Goal: Task Accomplishment & Management: Complete application form

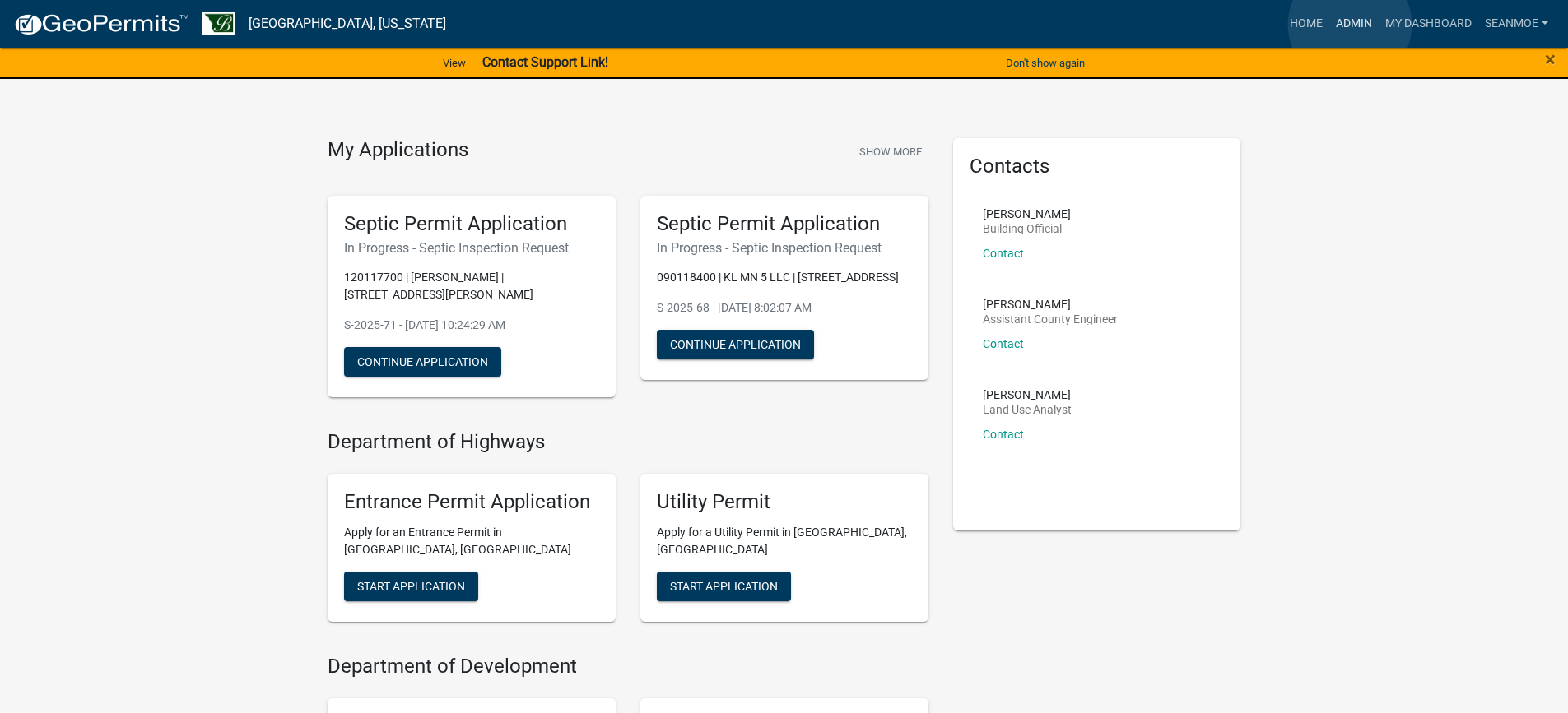
click at [1349, 25] on link "Admin" at bounding box center [1353, 24] width 49 height 31
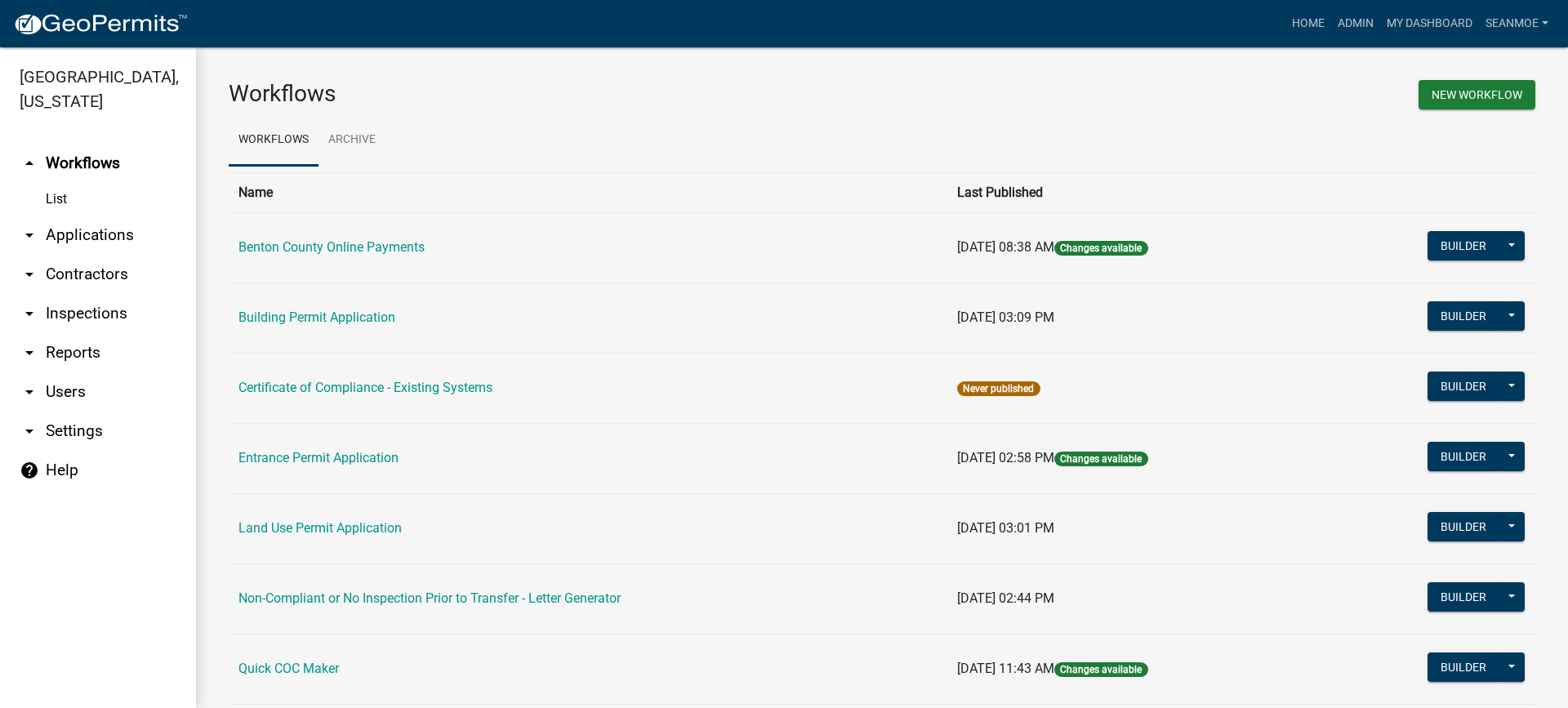
click at [79, 236] on link "arrow_drop_down Applications" at bounding box center [98, 235] width 196 height 39
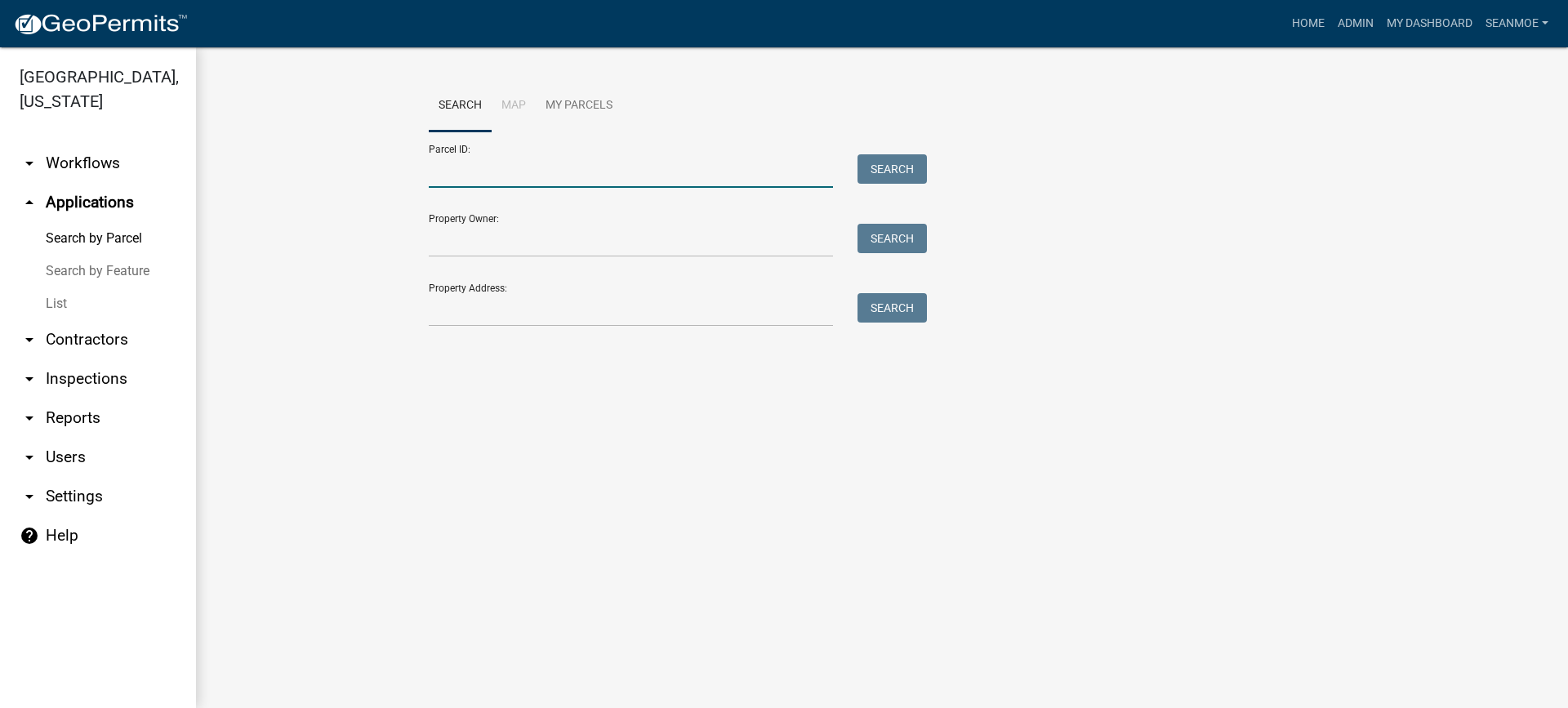
click at [494, 177] on input "Parcel ID:" at bounding box center [631, 172] width 405 height 34
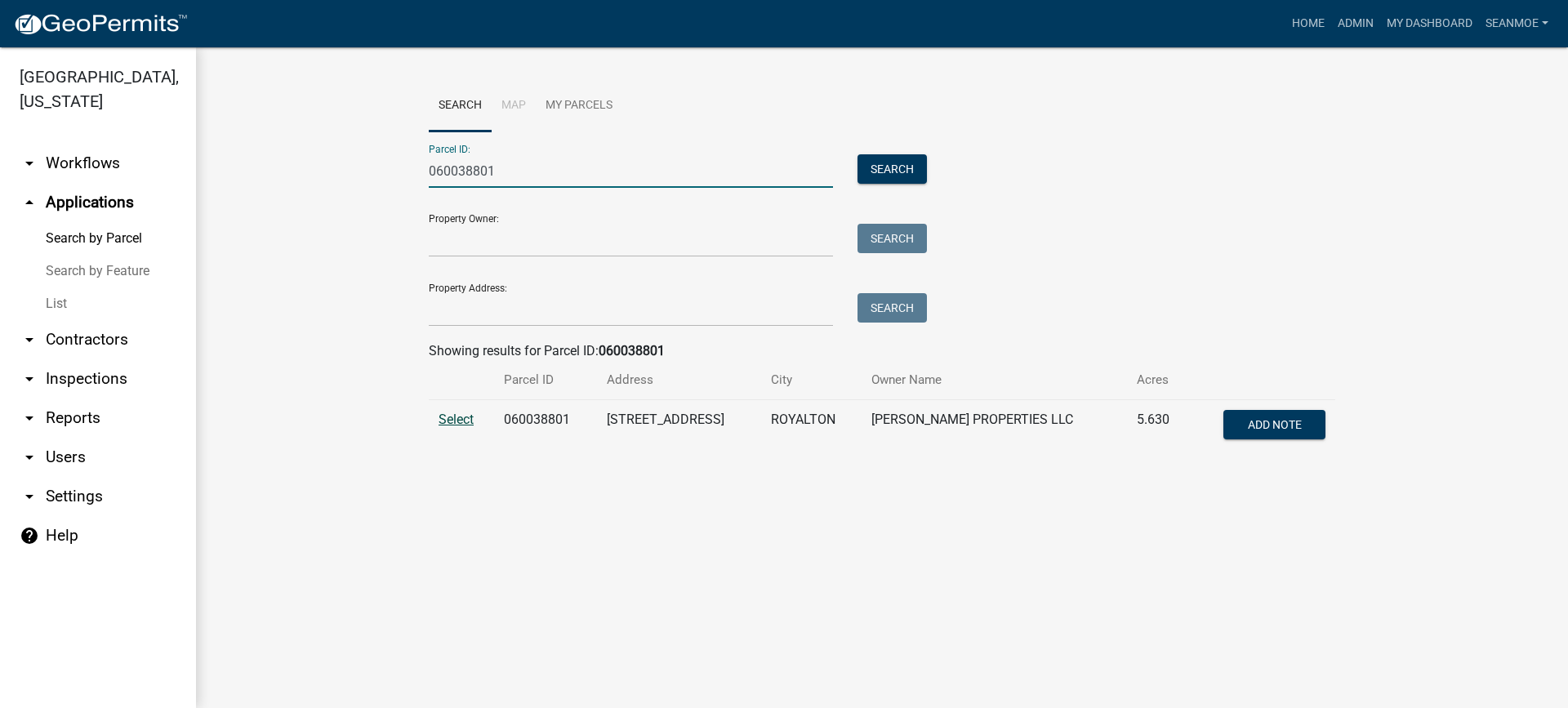
type input "060038801"
click at [457, 415] on span "Select" at bounding box center [456, 419] width 35 height 15
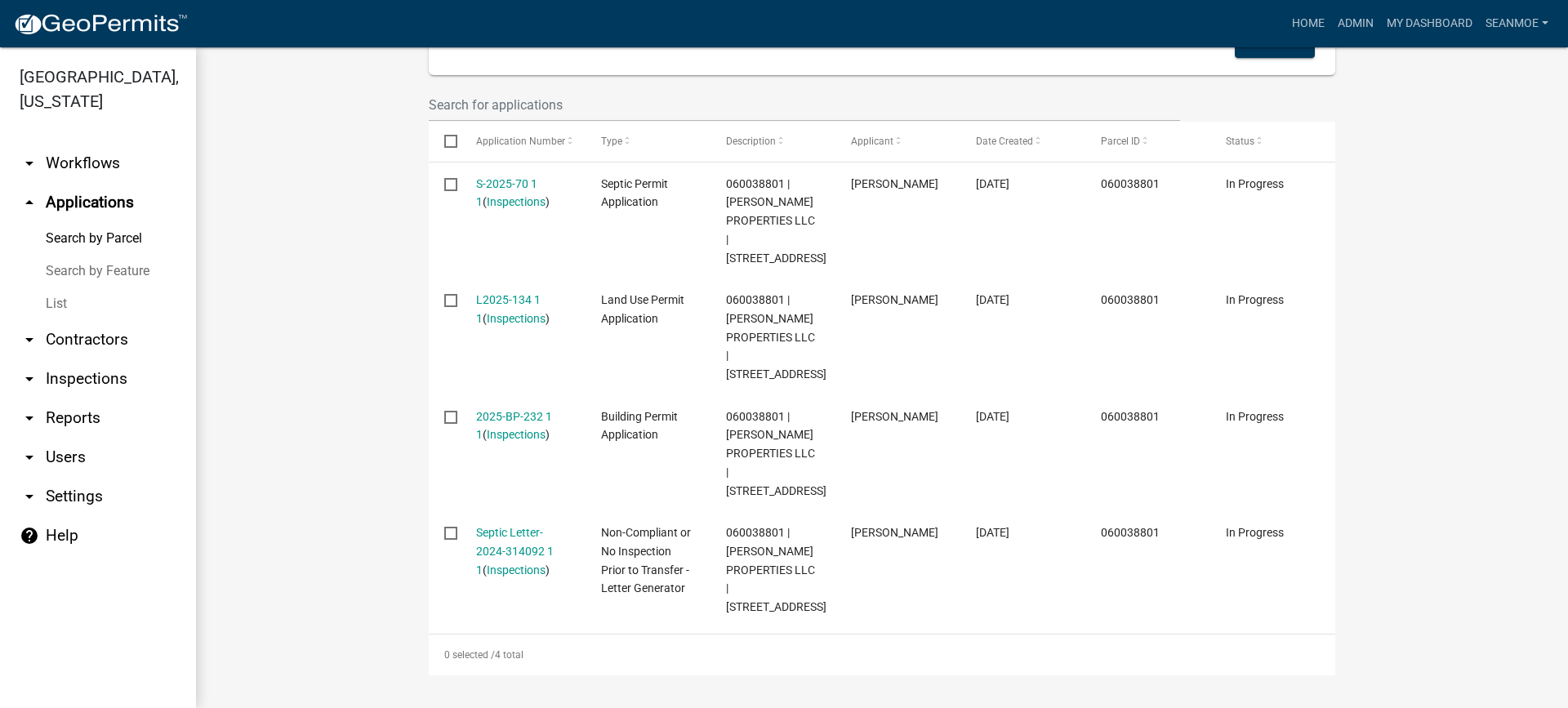
scroll to position [416, 0]
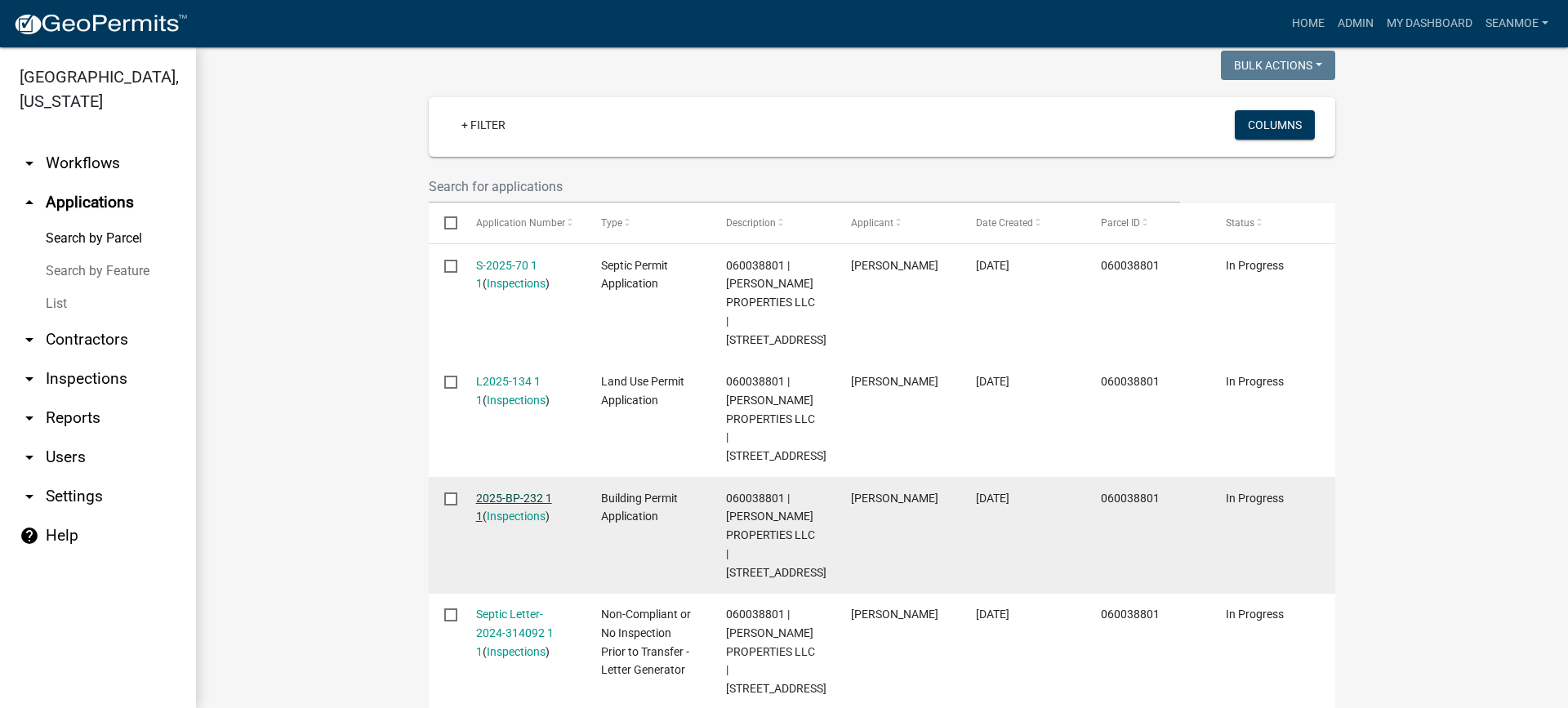
click at [522, 498] on link "2025-BP-232 1 1" at bounding box center [514, 508] width 76 height 32
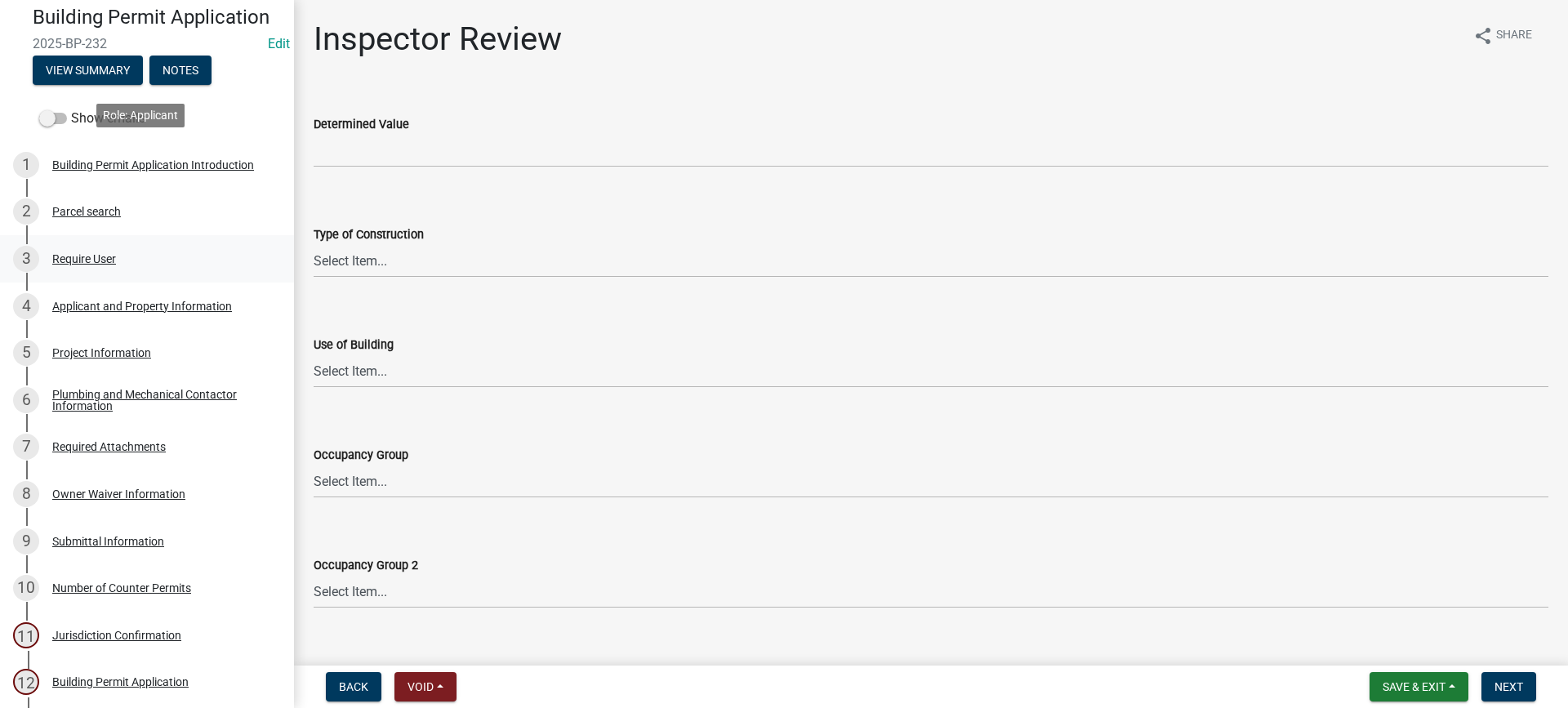
scroll to position [163, 0]
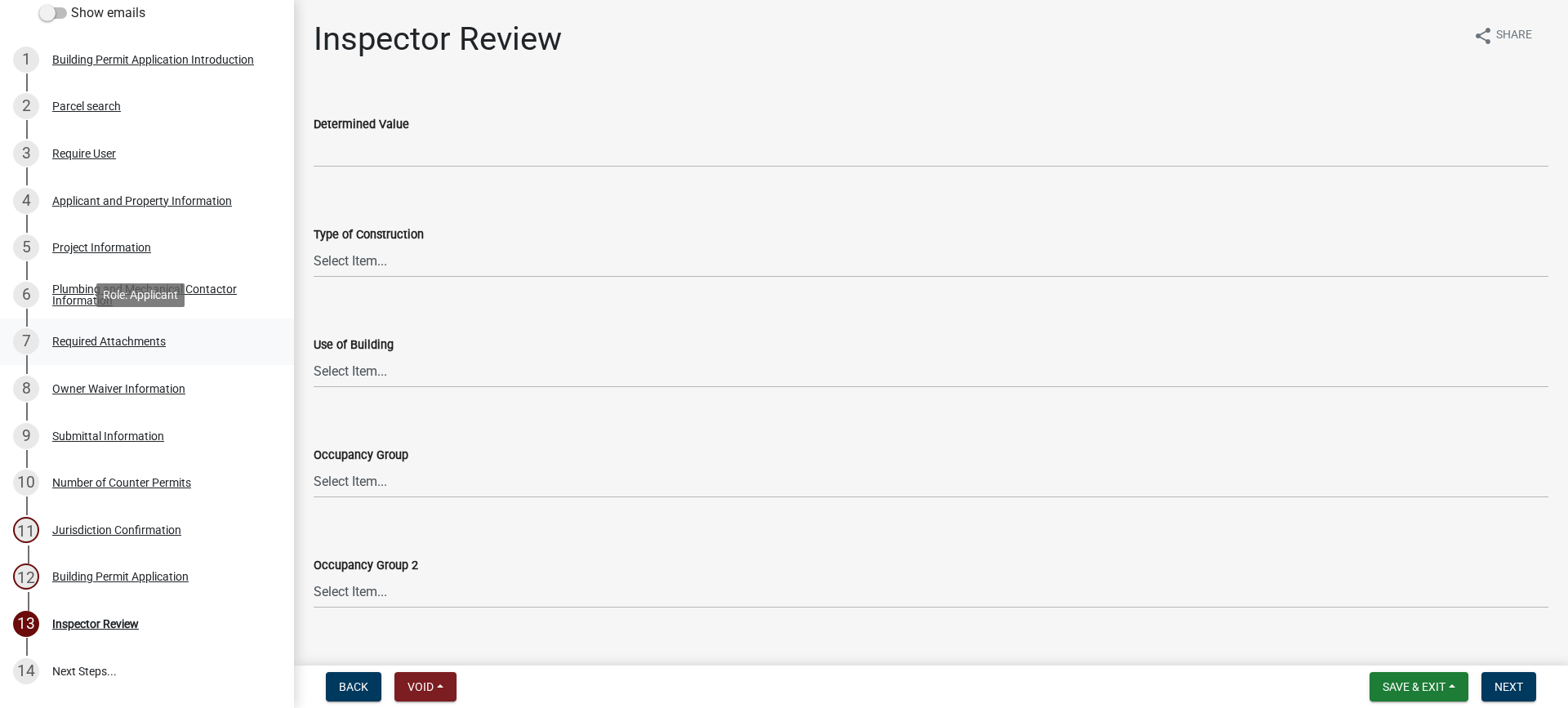
click at [143, 340] on div "Required Attachments" at bounding box center [109, 341] width 113 height 12
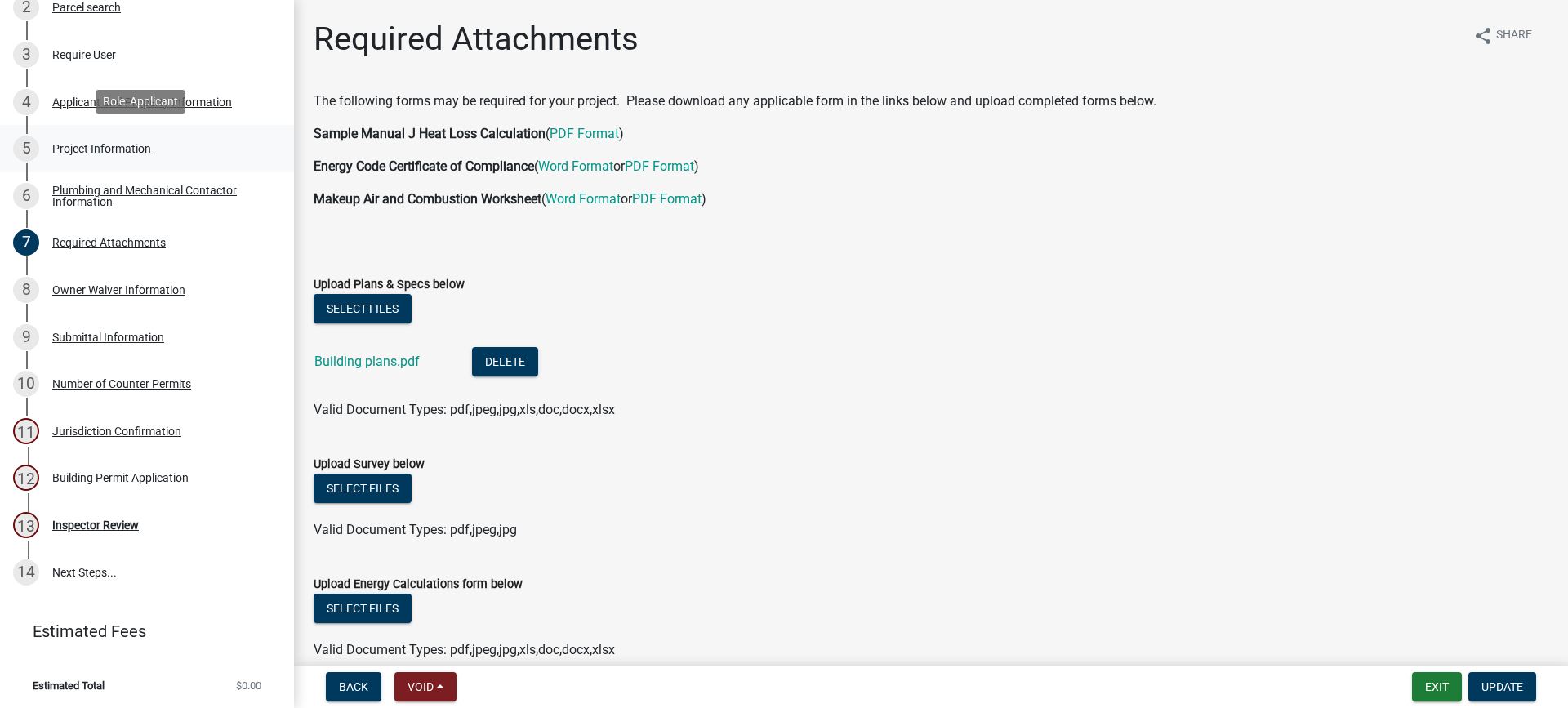
scroll to position [263, 0]
click at [123, 479] on div "Building Permit Application" at bounding box center [120, 477] width 136 height 12
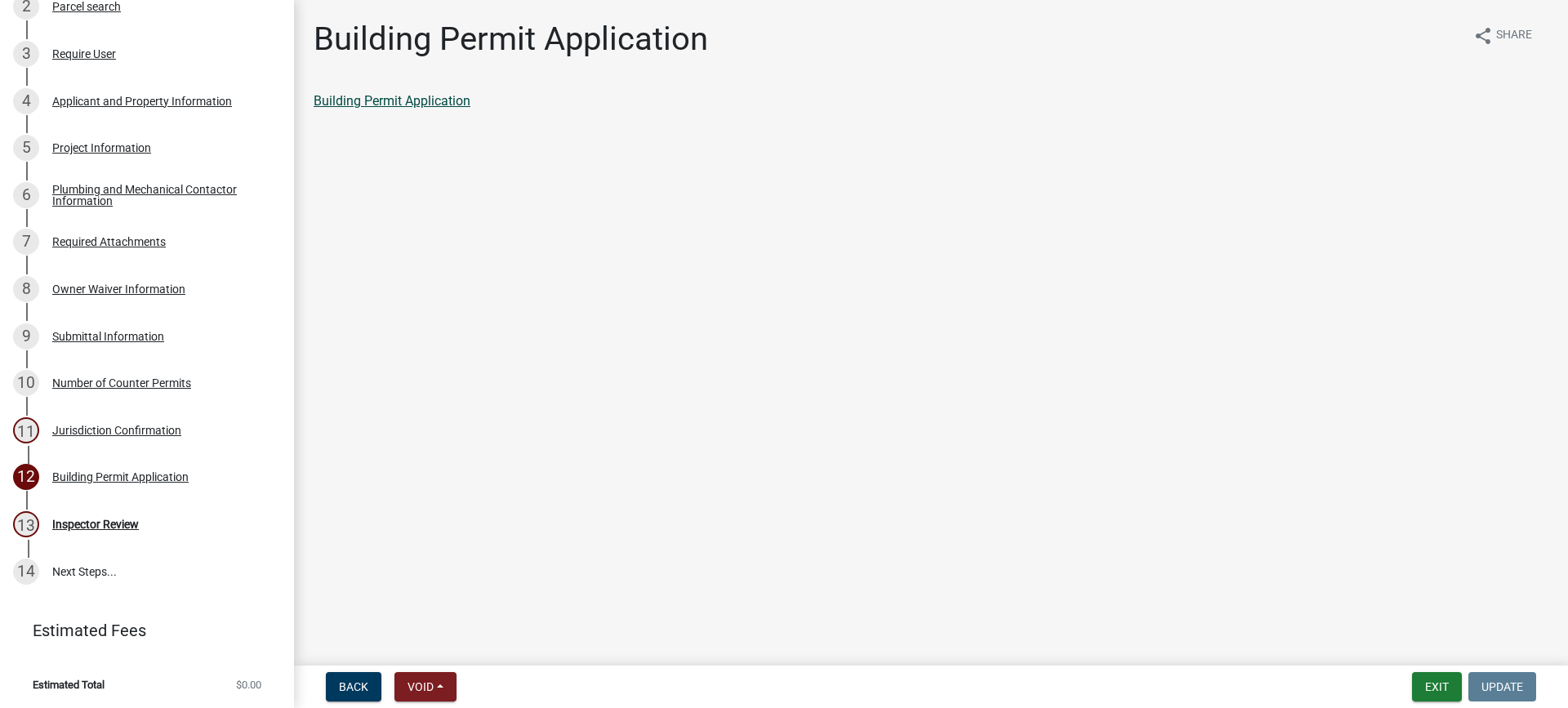
click at [389, 101] on link "Building Permit Application" at bounding box center [392, 101] width 157 height 15
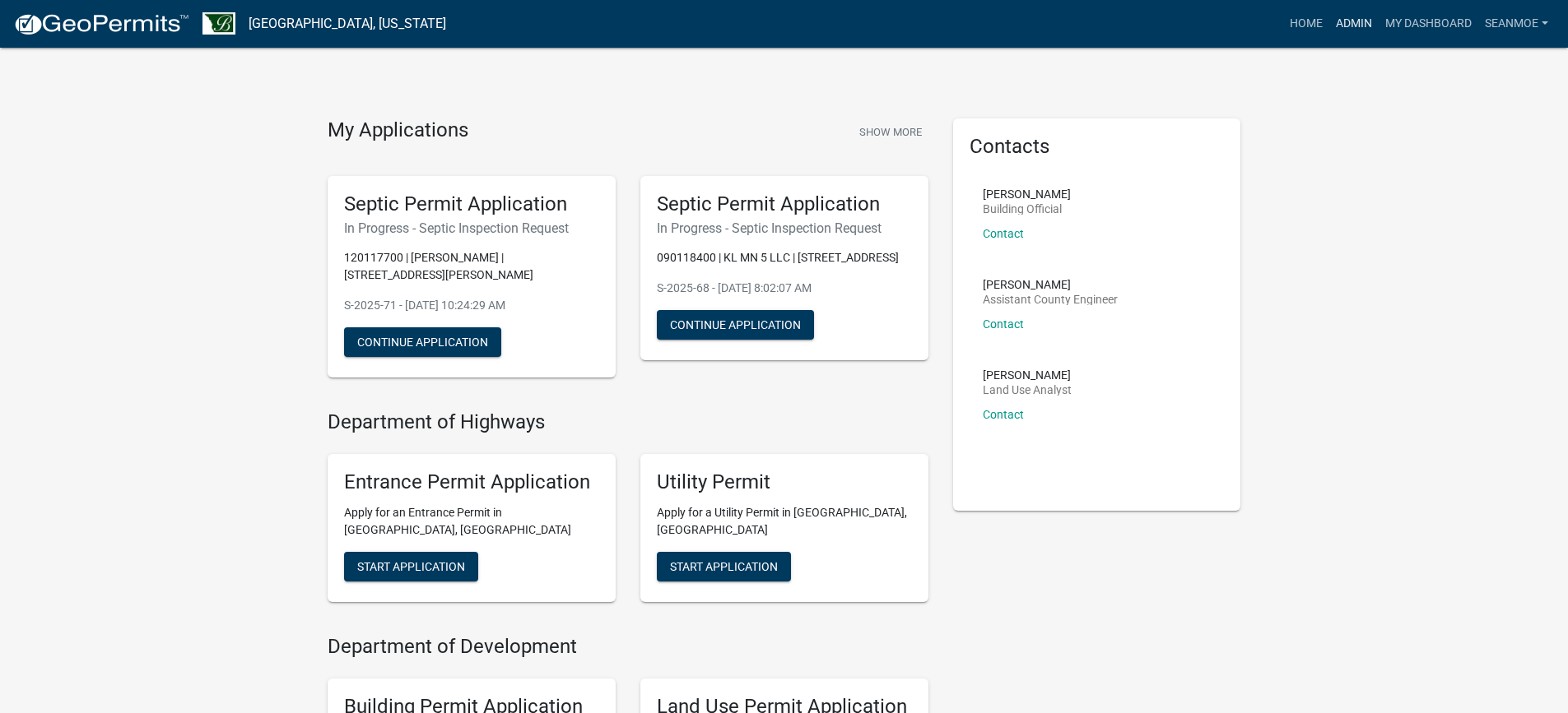
click at [1350, 22] on link "Admin" at bounding box center [1353, 24] width 49 height 31
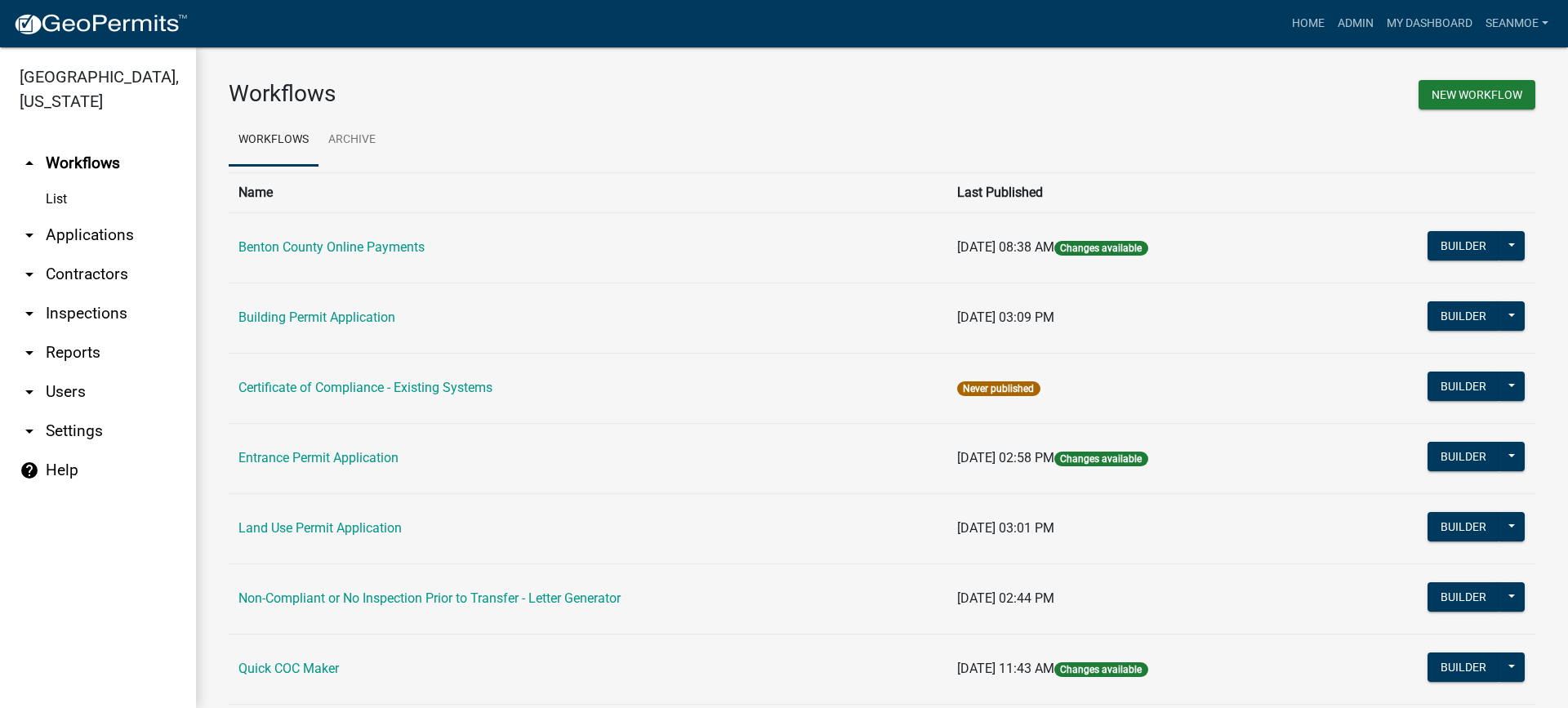
click at [79, 238] on link "arrow_drop_down Applications" at bounding box center [98, 235] width 196 height 39
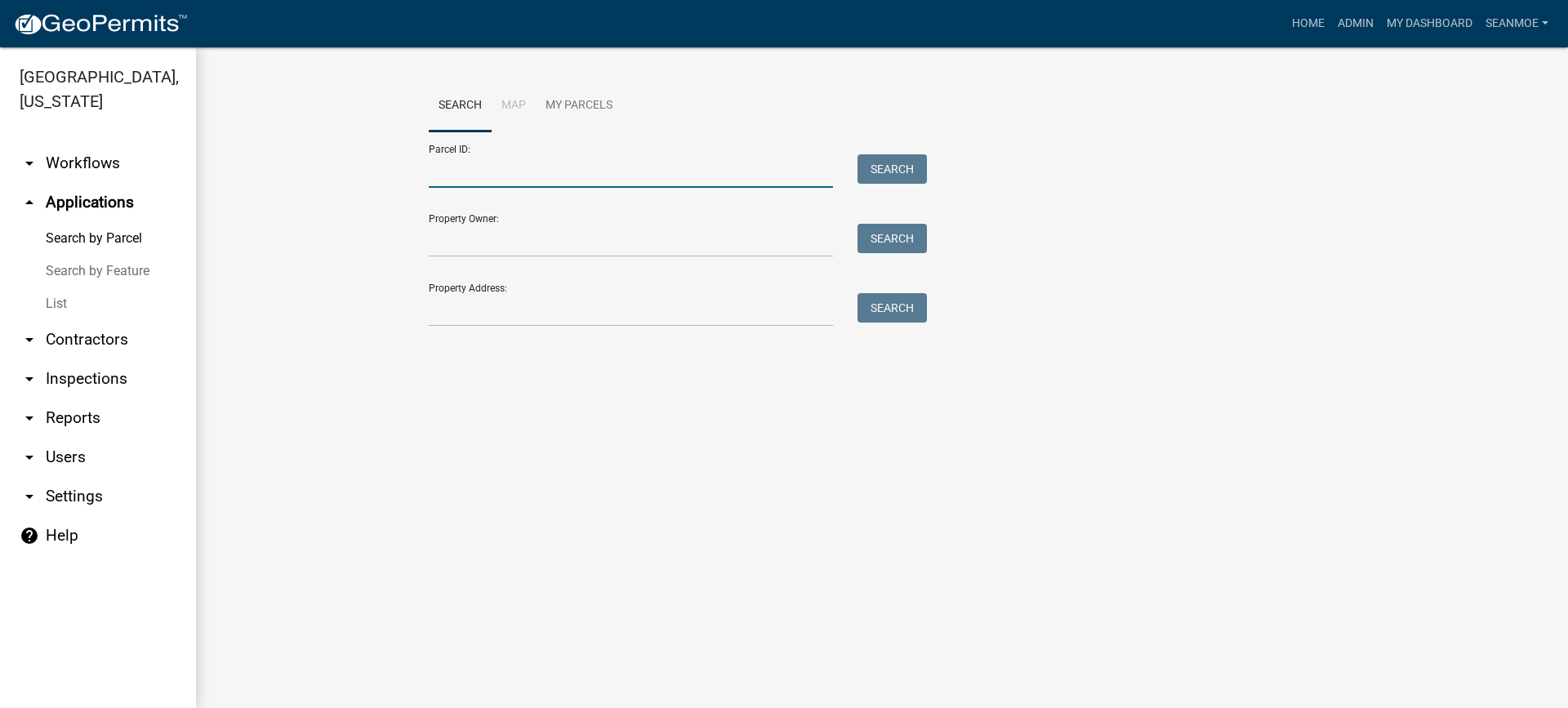
click at [495, 180] on input "Parcel ID:" at bounding box center [631, 172] width 405 height 34
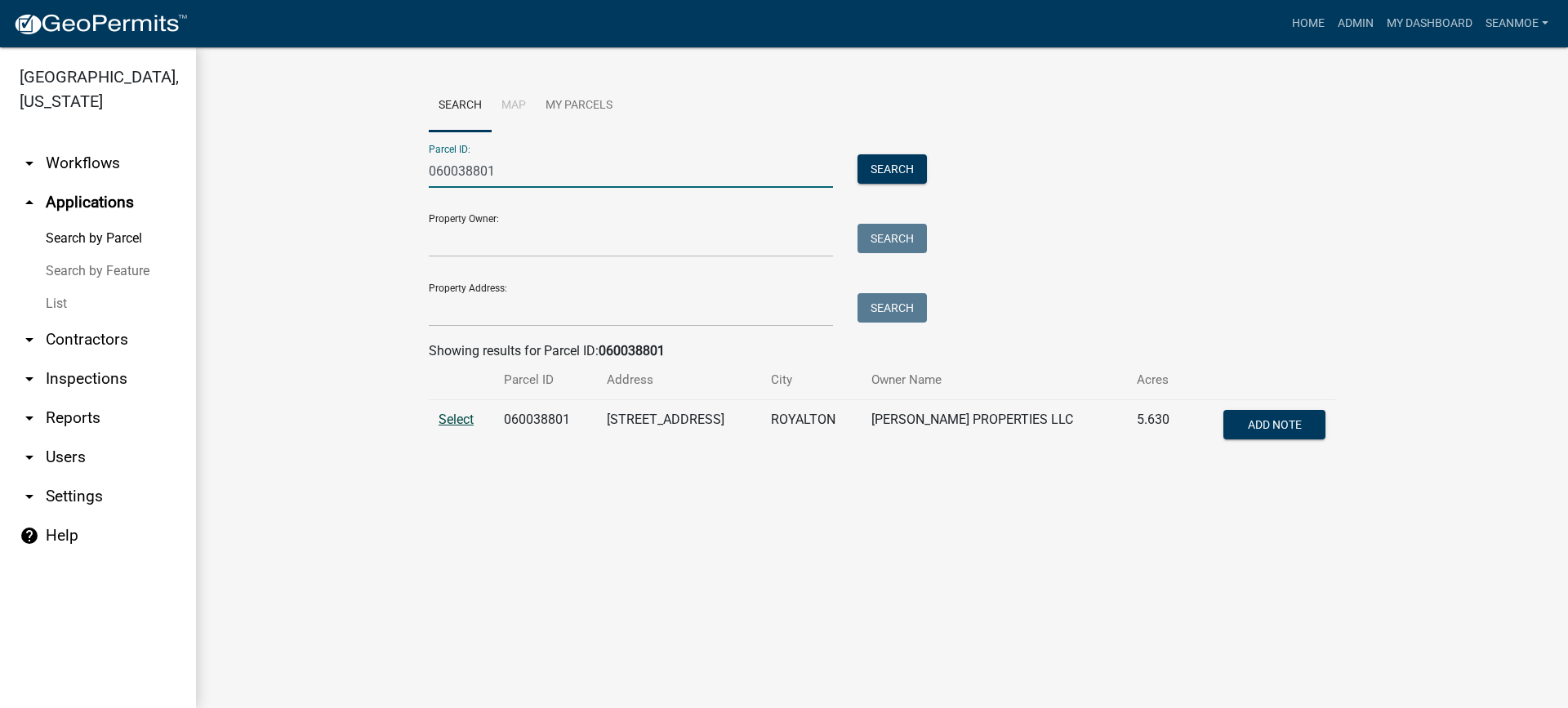
type input "060038801"
click at [455, 424] on span "Select" at bounding box center [456, 419] width 35 height 15
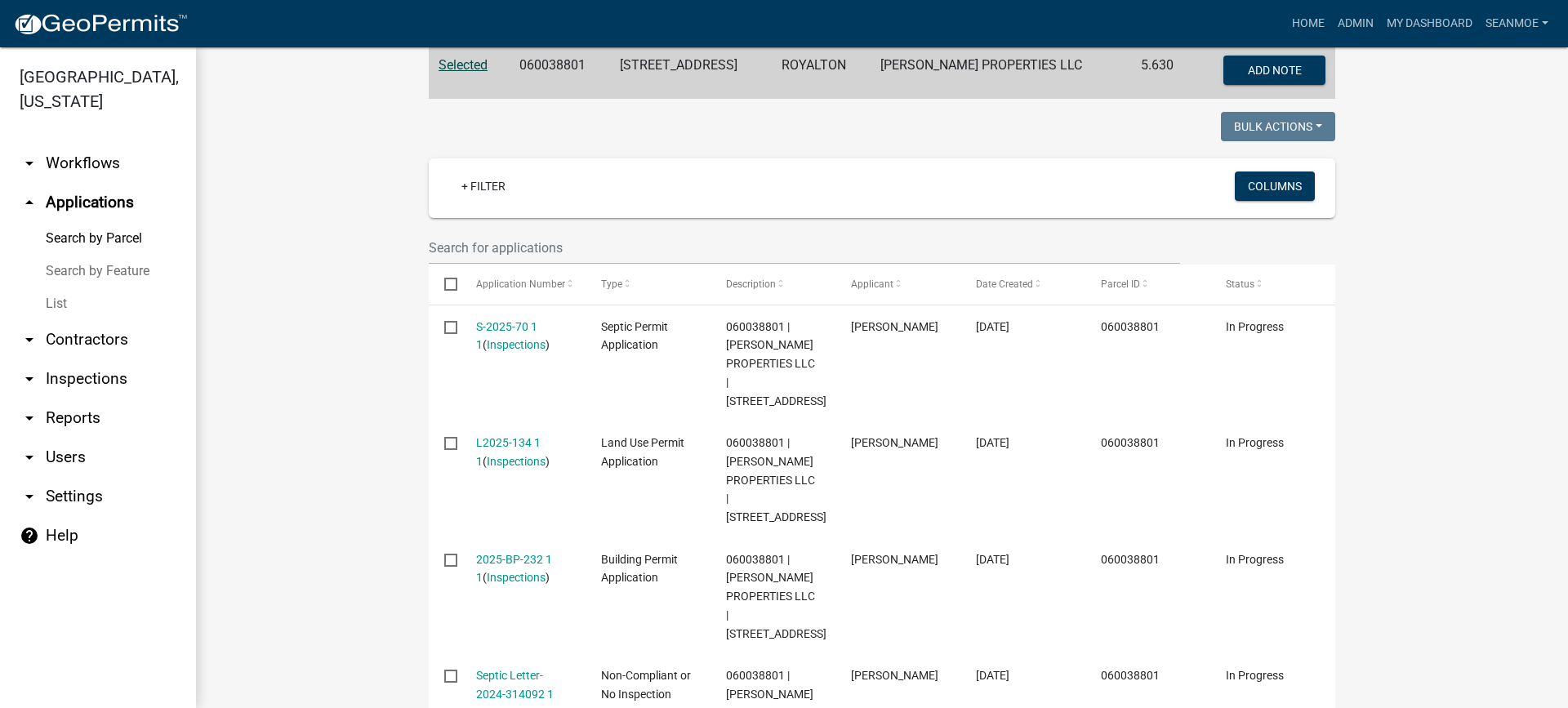
scroll to position [408, 0]
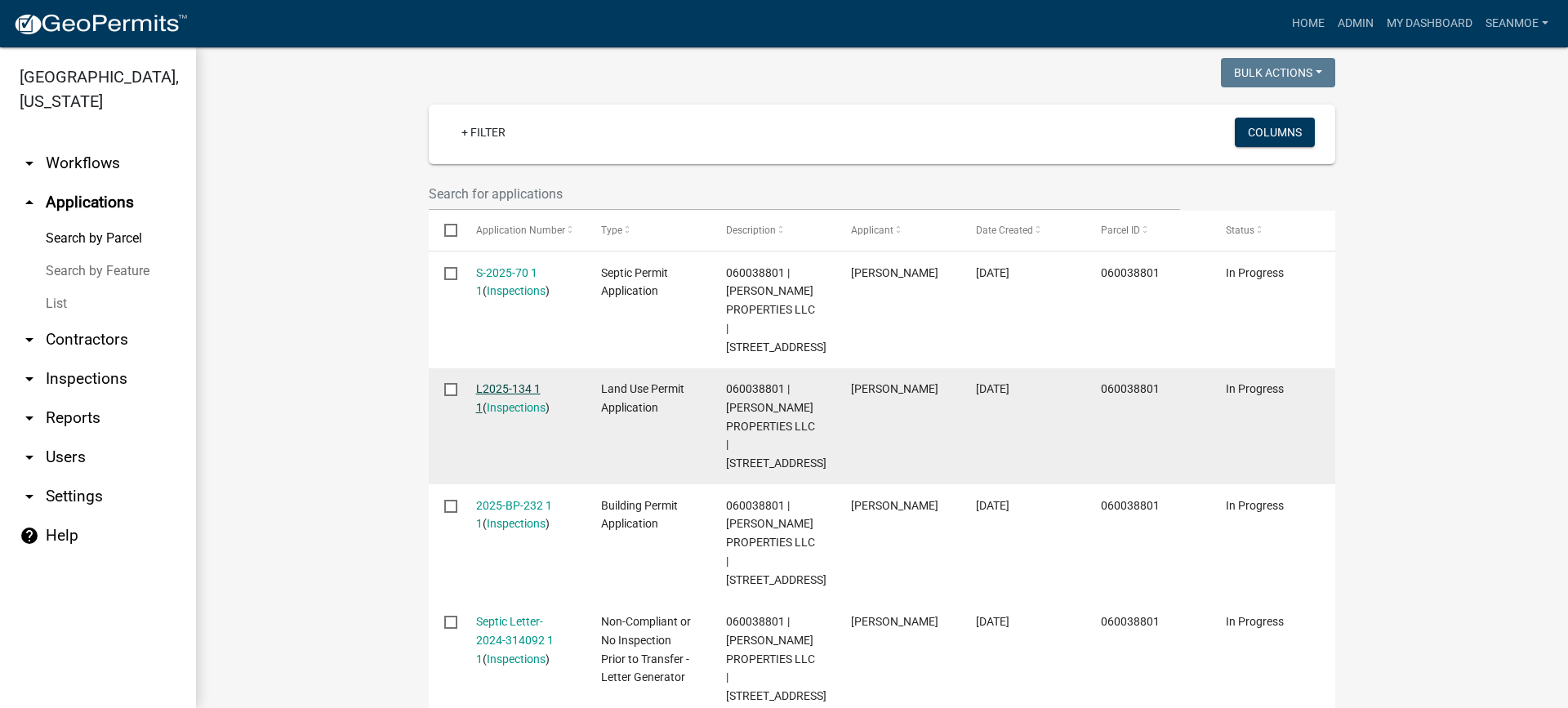
click at [509, 384] on link "L2025-134 1 1" at bounding box center [509, 398] width 64 height 32
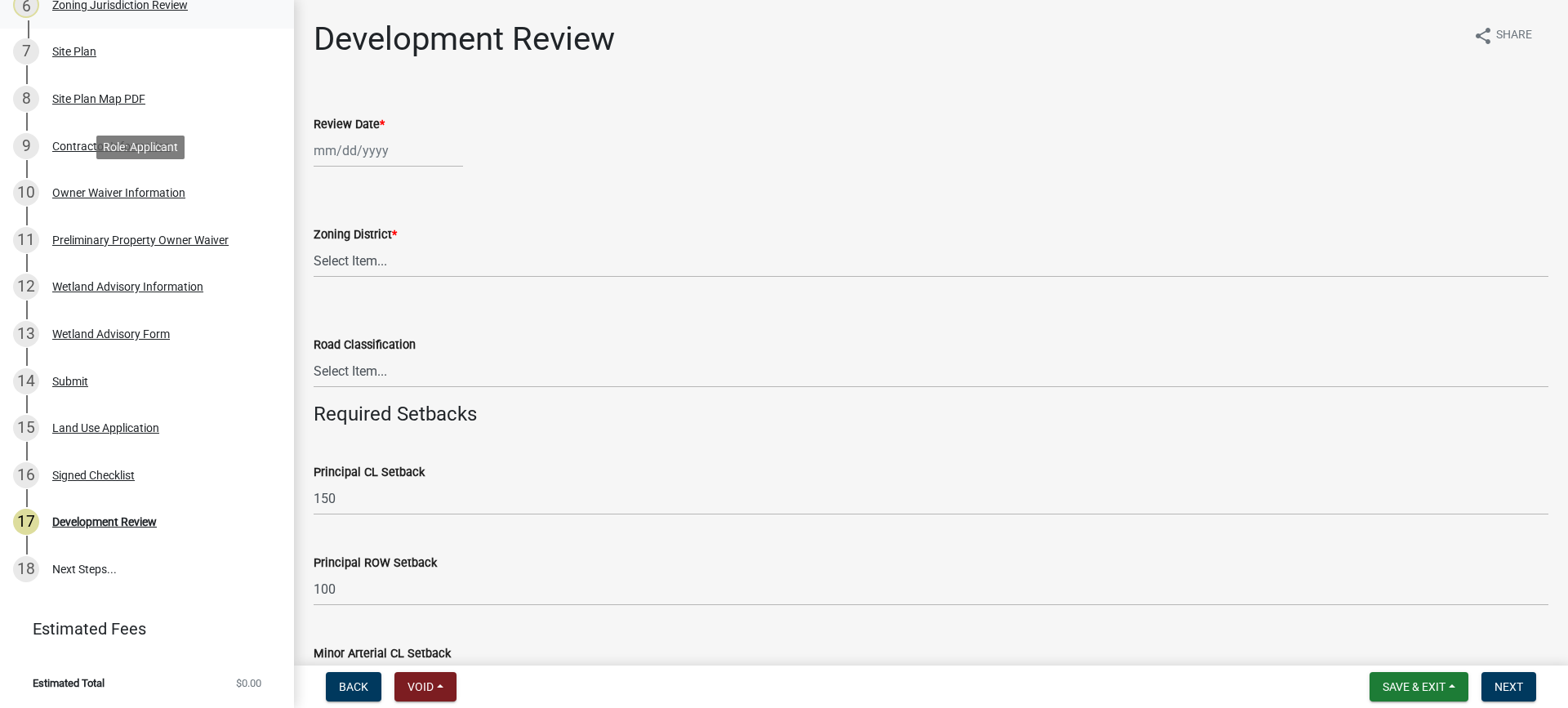
scroll to position [476, 0]
click at [129, 425] on div "Land Use Application" at bounding box center [106, 428] width 107 height 12
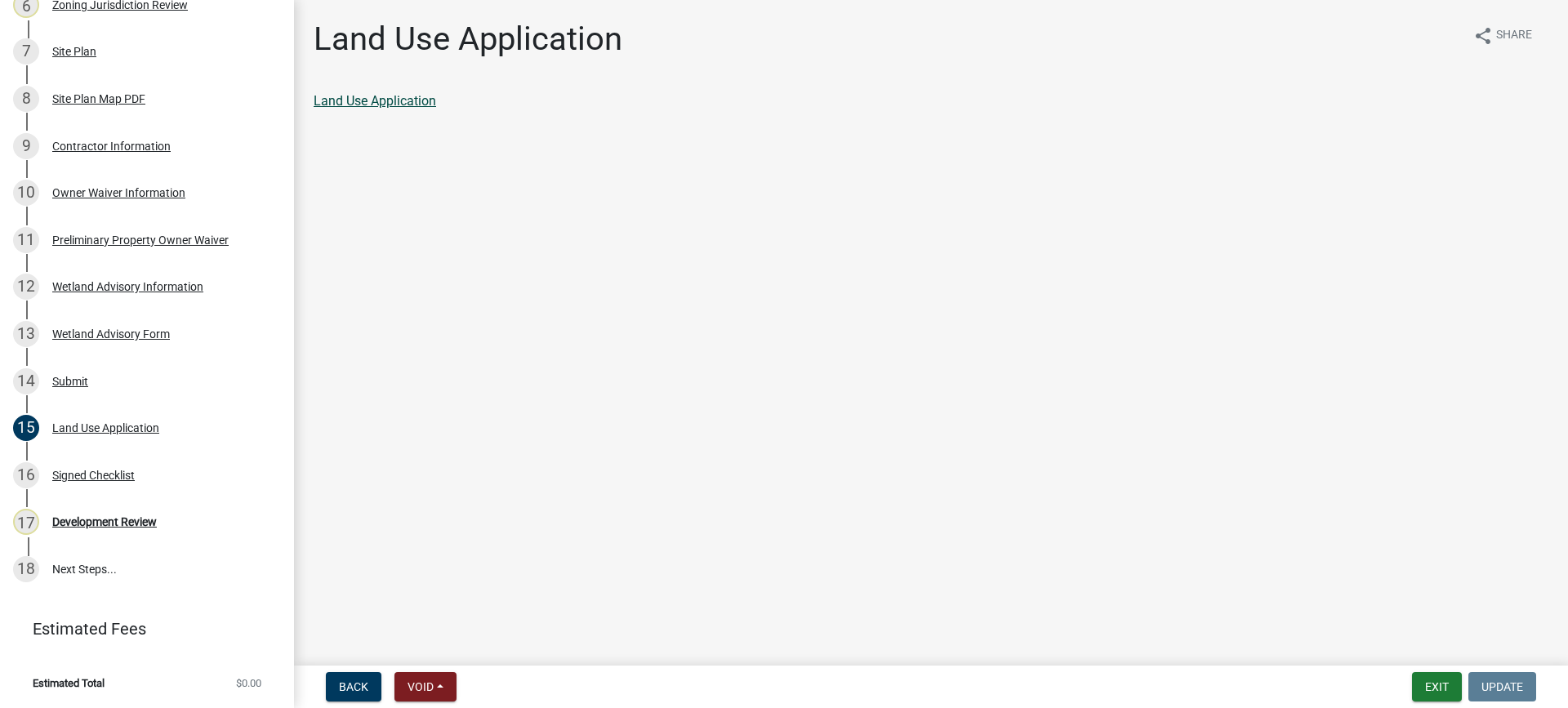
click at [389, 103] on link "Land Use Application" at bounding box center [374, 101] width 122 height 15
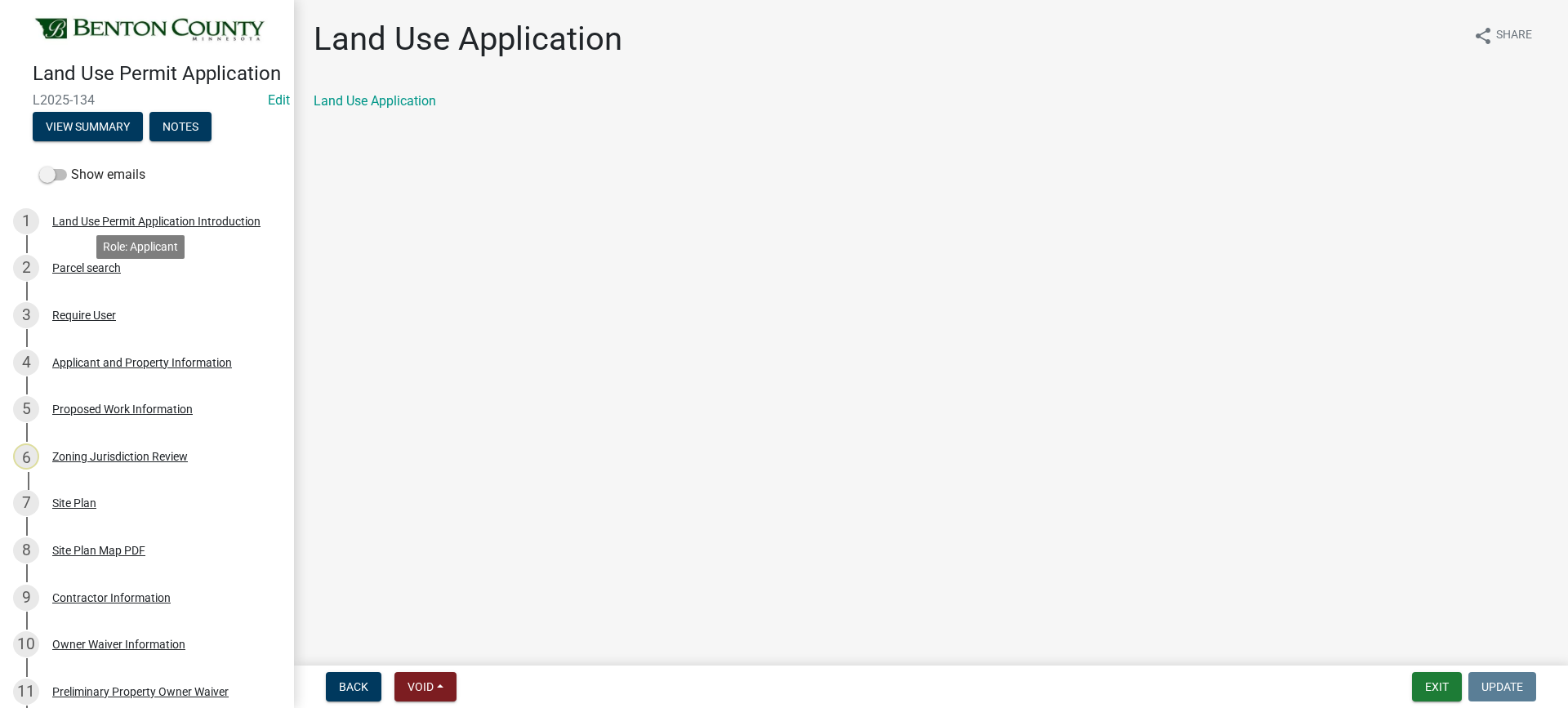
scroll to position [0, 0]
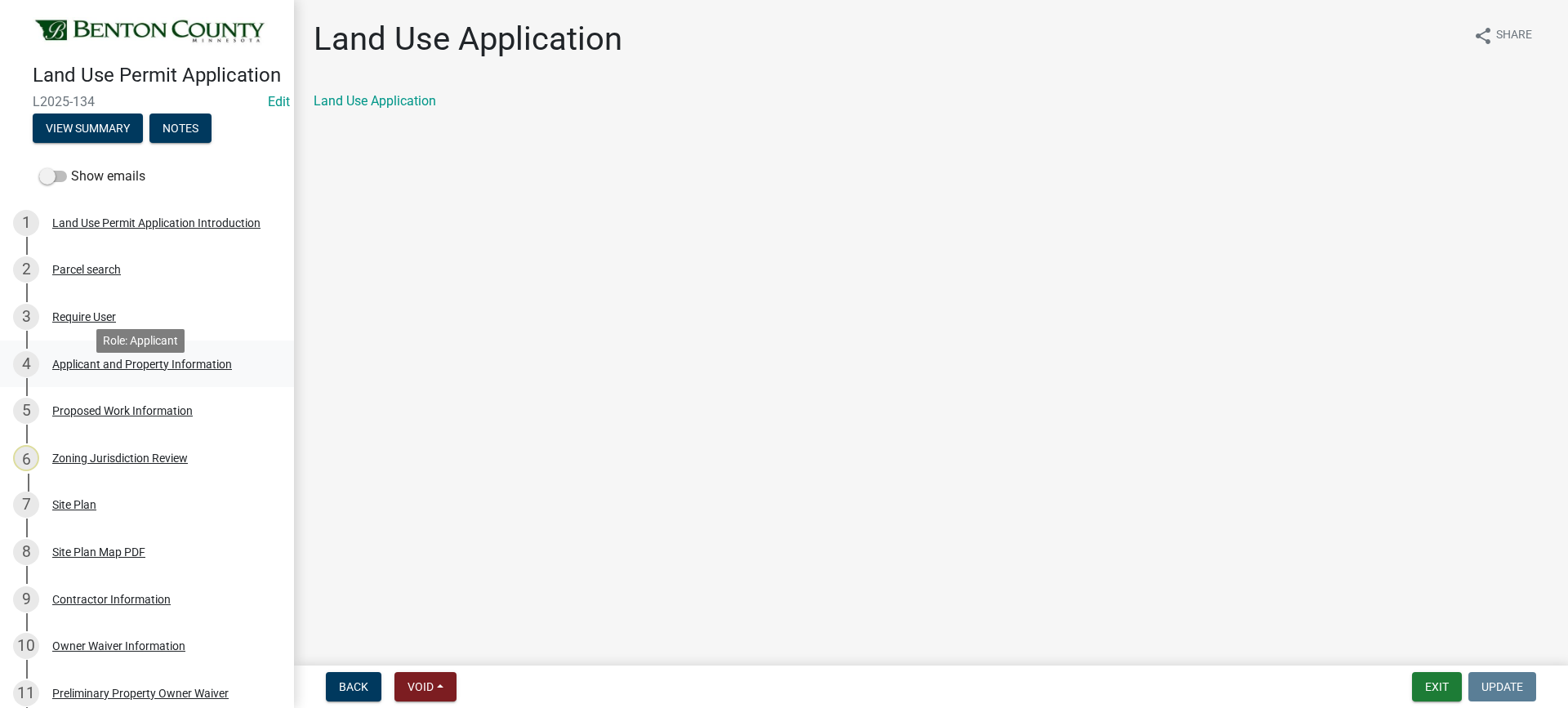
click at [82, 370] on div "Applicant and Property Information" at bounding box center [142, 364] width 180 height 12
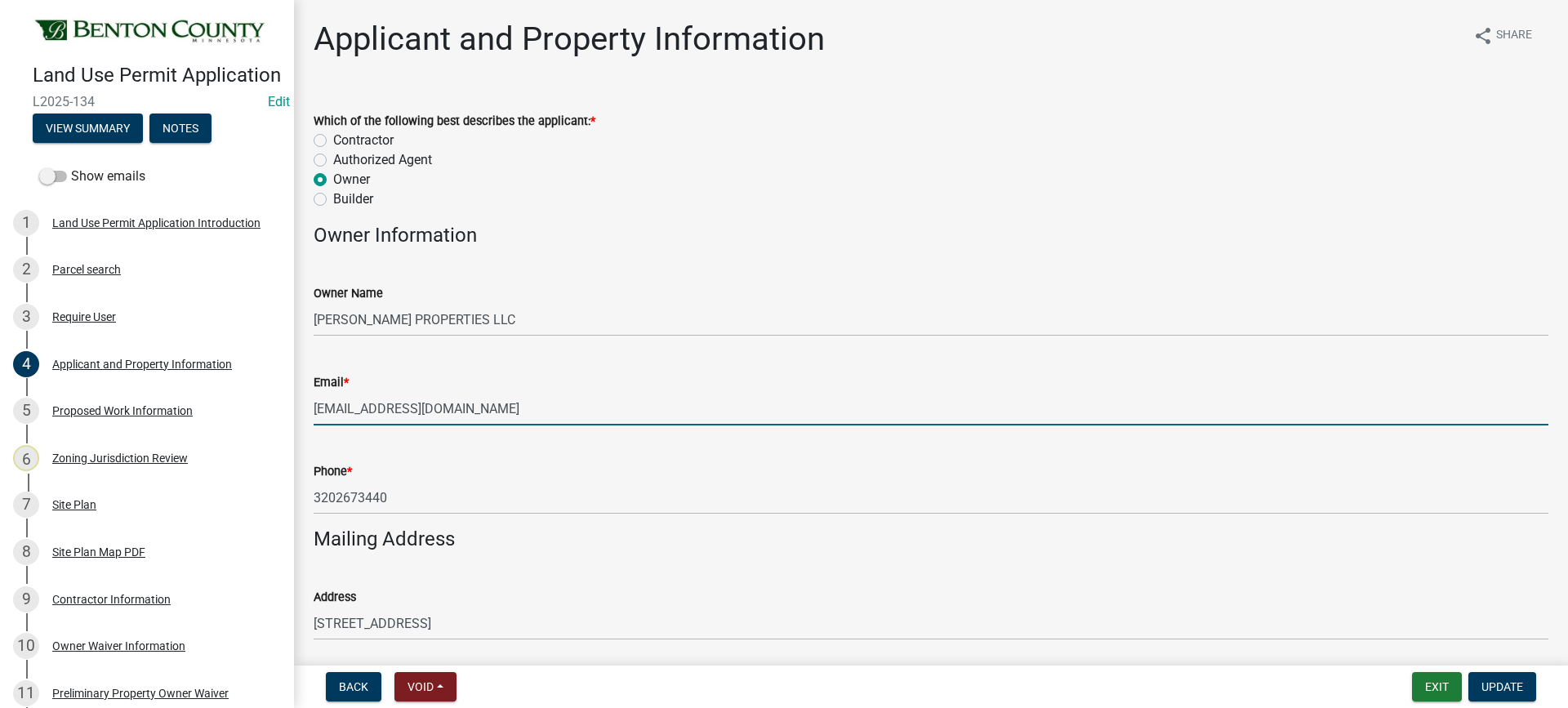
drag, startPoint x: 494, startPoint y: 411, endPoint x: 313, endPoint y: 405, distance: 181.1
click at [313, 405] on div "Email * dtmfleetservice@outlook.com" at bounding box center [931, 388] width 1260 height 76
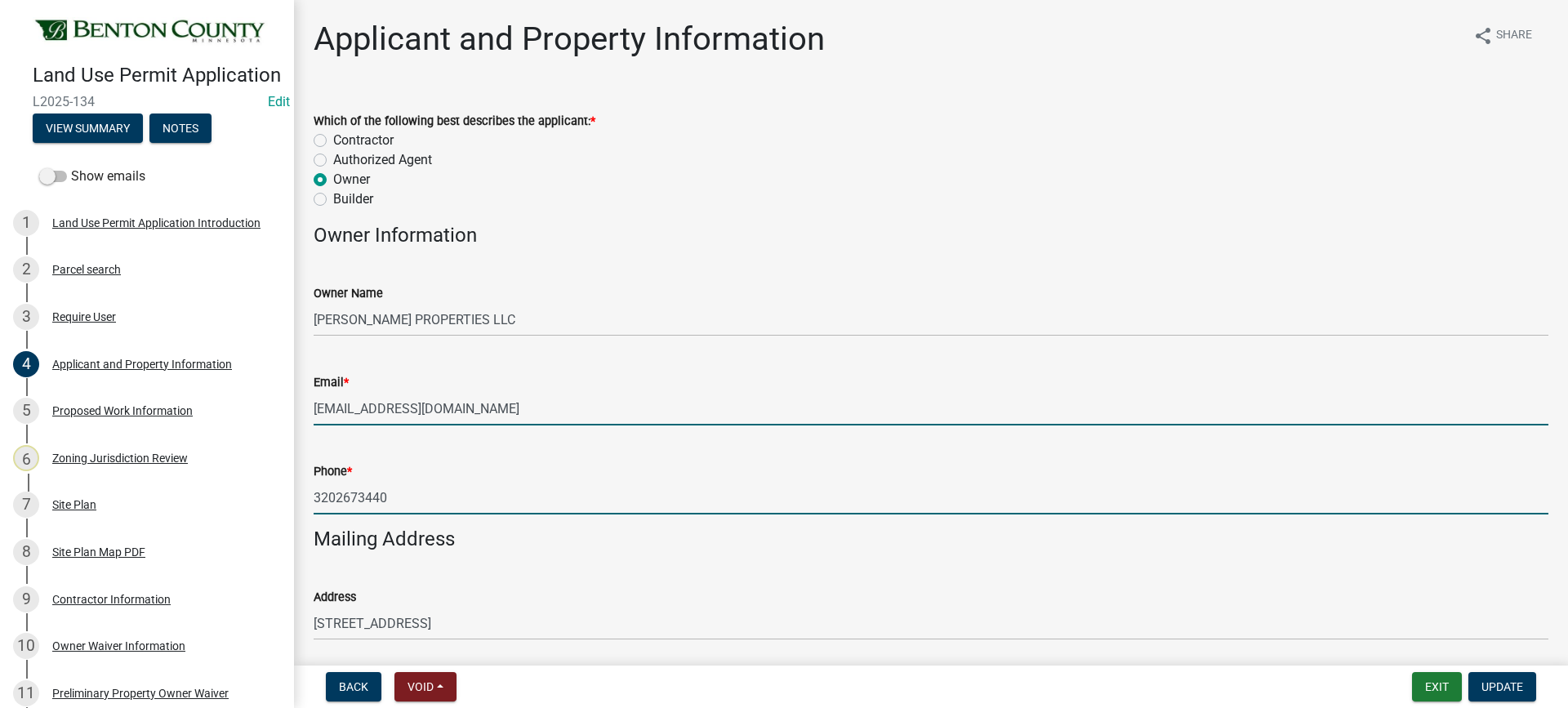
click at [418, 501] on input "3202673440" at bounding box center [931, 498] width 1235 height 34
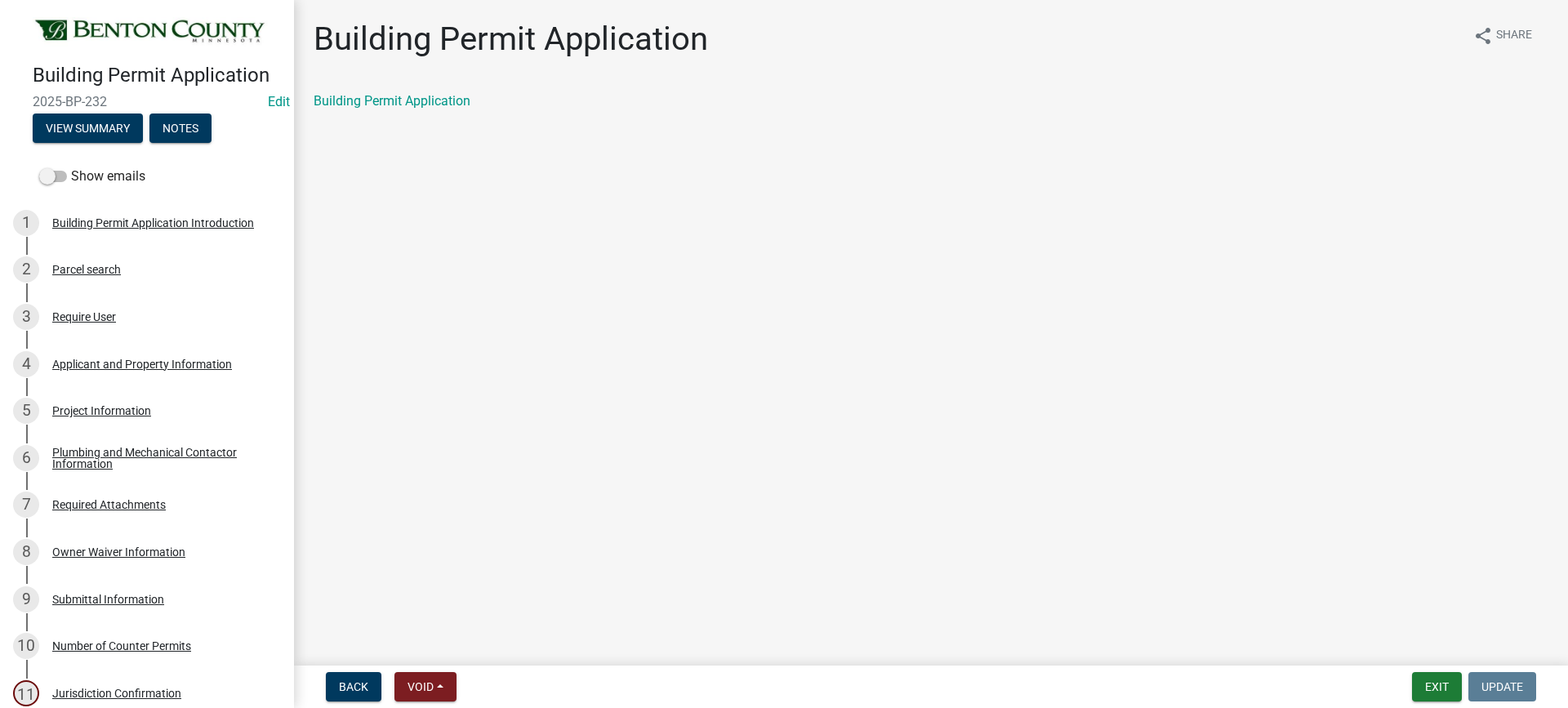
scroll to position [263, 0]
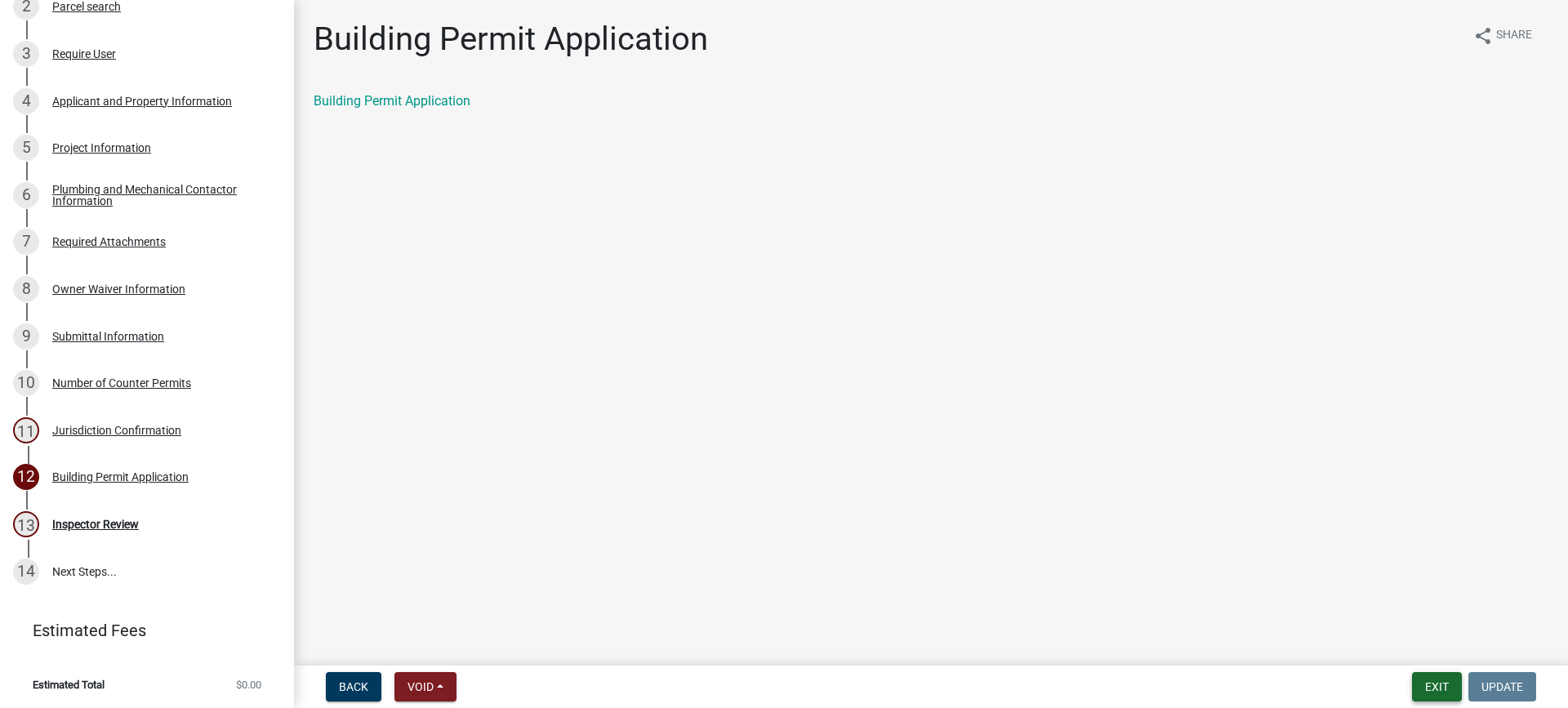
click at [1442, 684] on button "Exit" at bounding box center [1436, 687] width 50 height 30
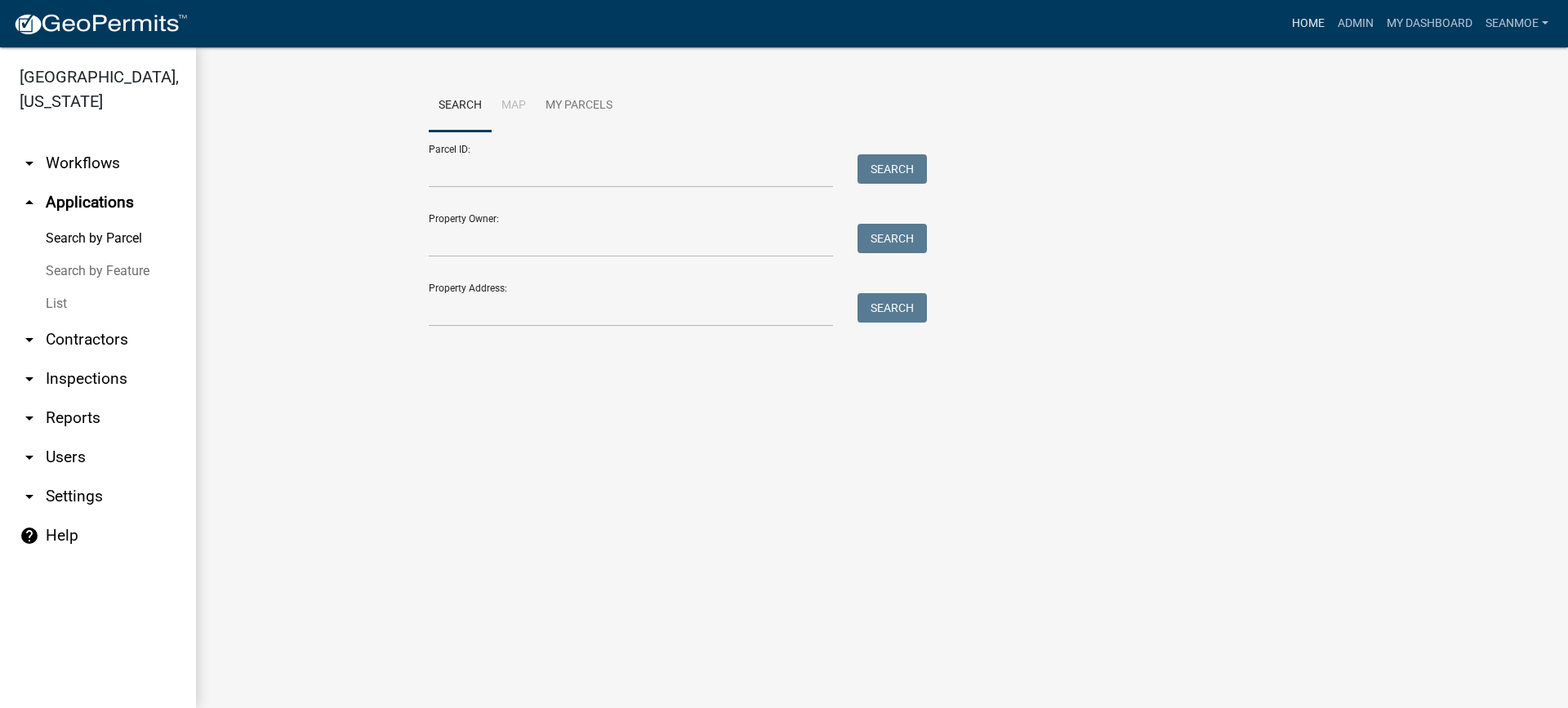
click at [1298, 16] on link "Home" at bounding box center [1309, 24] width 46 height 31
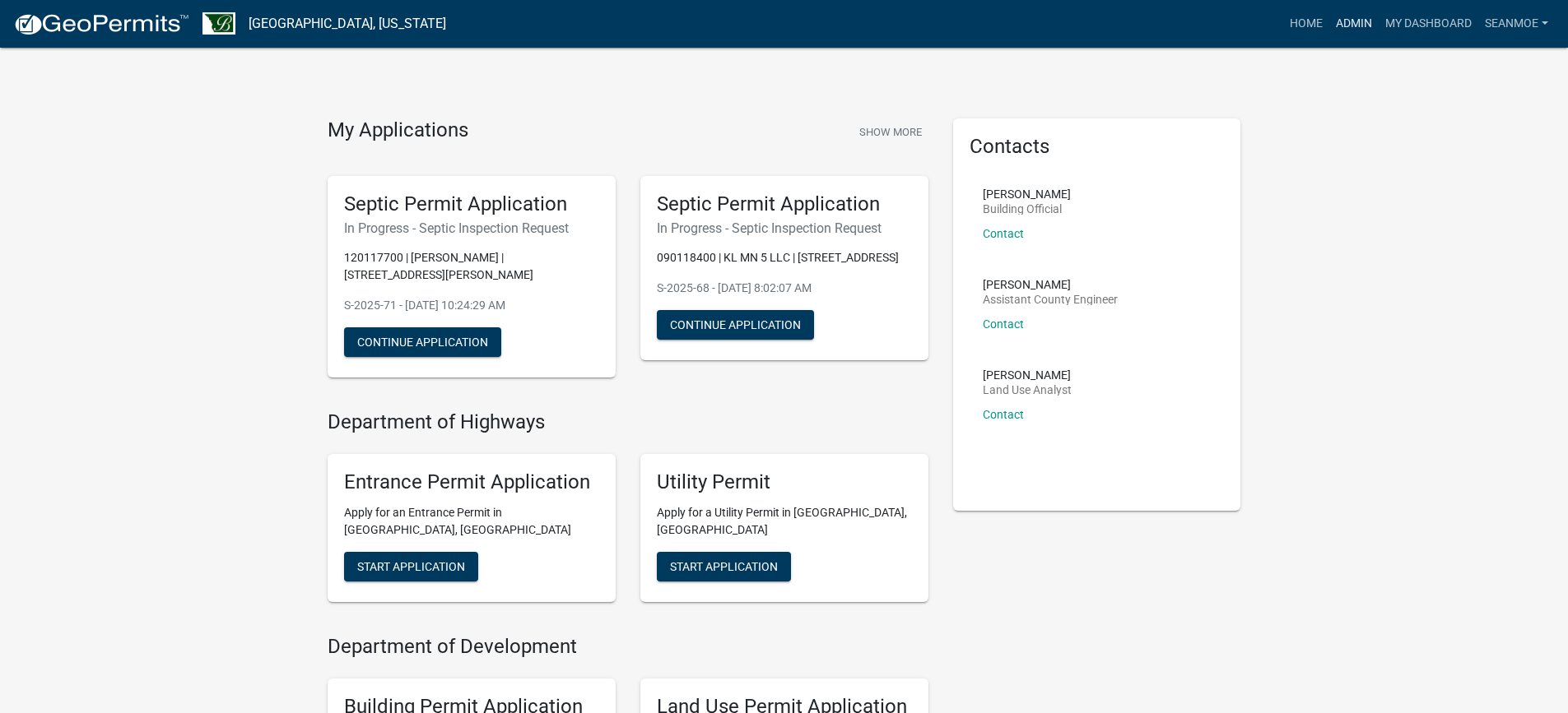
click at [1355, 23] on link "Admin" at bounding box center [1353, 24] width 49 height 31
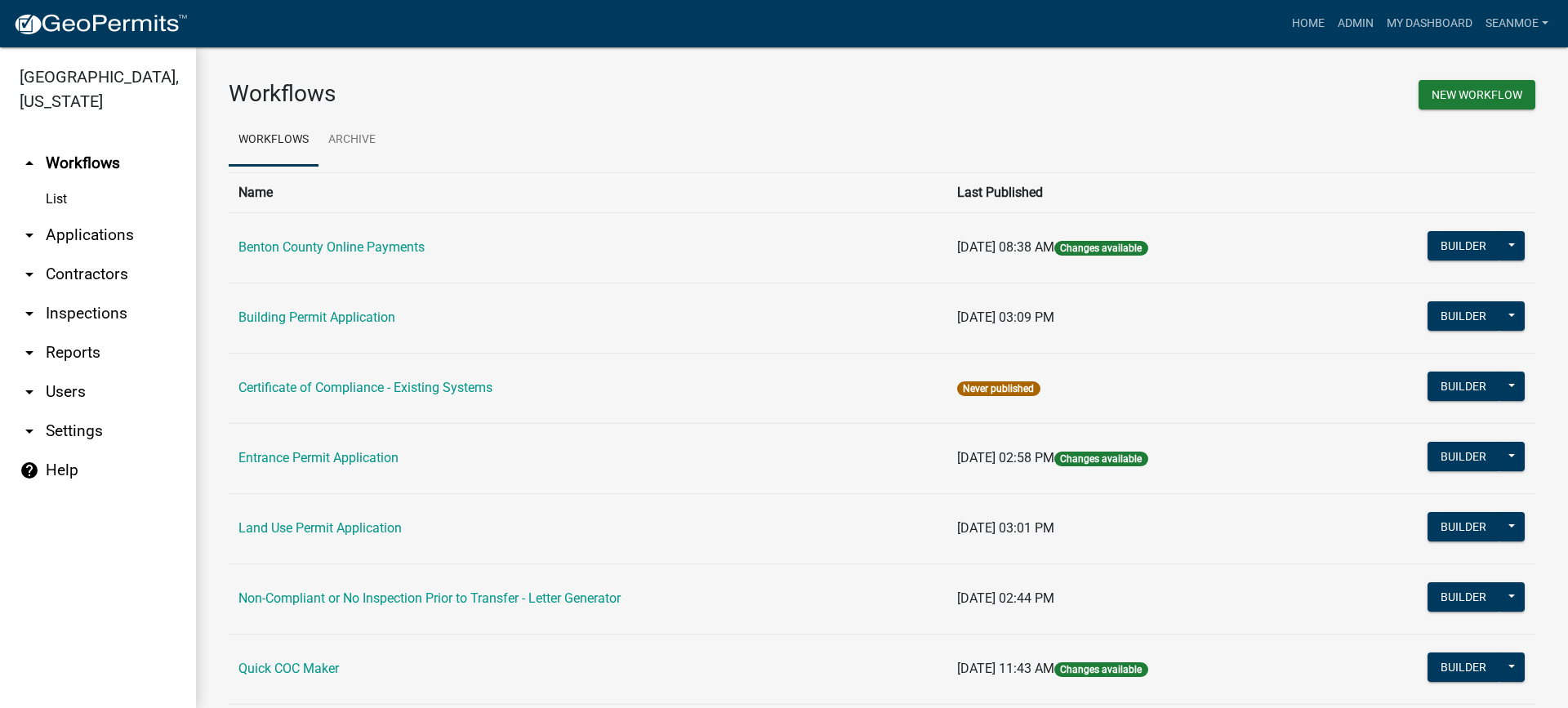
click at [62, 235] on link "arrow_drop_down Applications" at bounding box center [98, 235] width 196 height 39
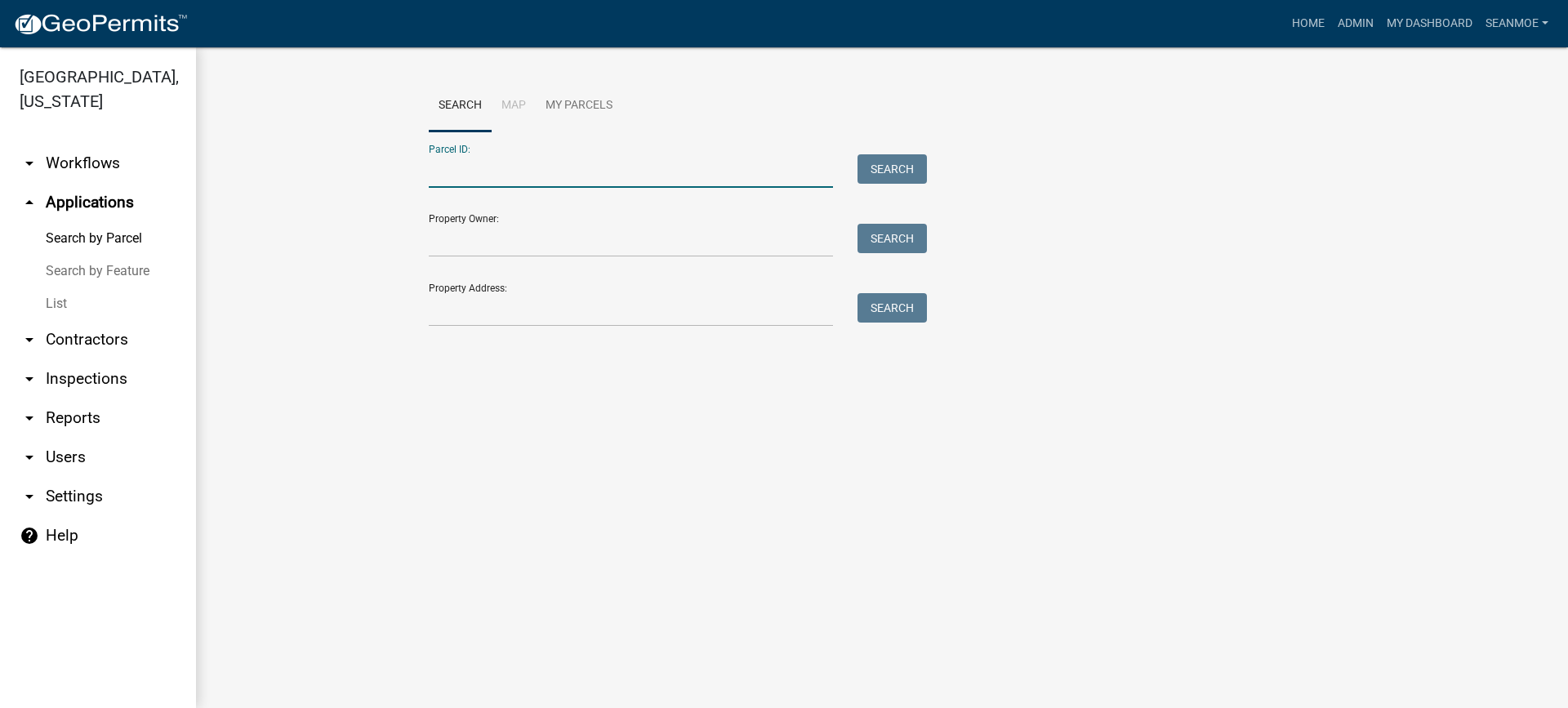
click at [496, 173] on input "Parcel ID:" at bounding box center [631, 172] width 405 height 34
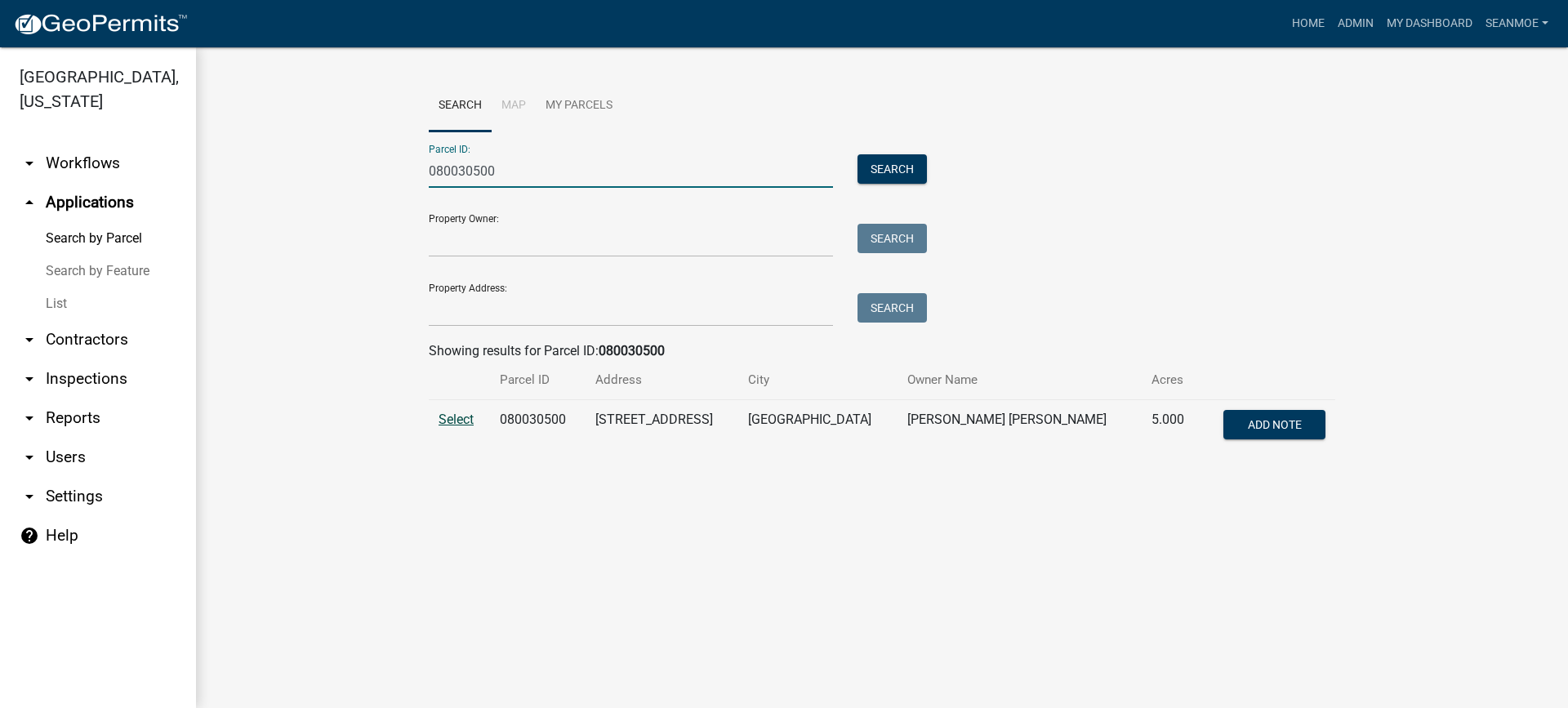
type input "080030500"
click at [460, 422] on span "Select" at bounding box center [456, 419] width 35 height 15
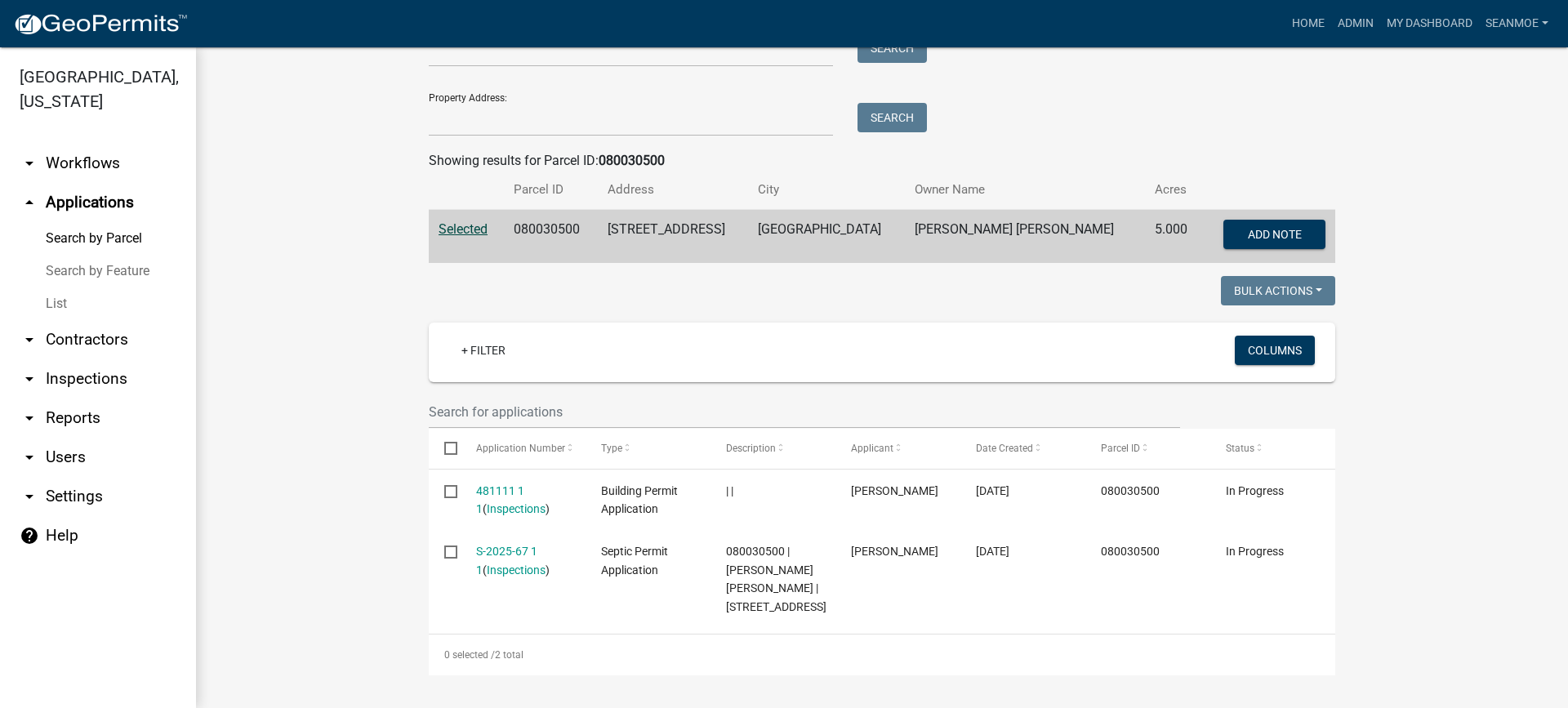
scroll to position [209, 0]
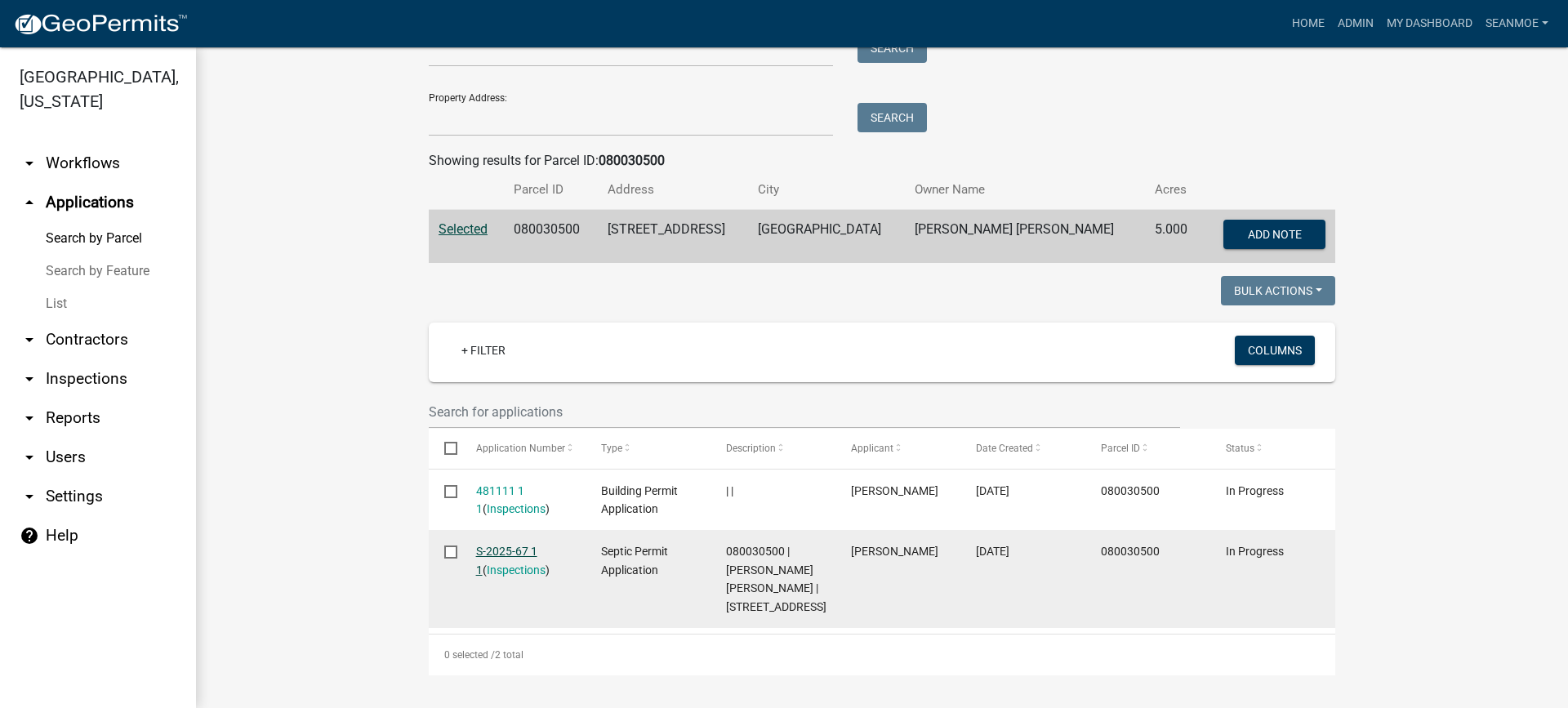
click at [521, 545] on link "S-2025-67 1 1" at bounding box center [507, 561] width 62 height 32
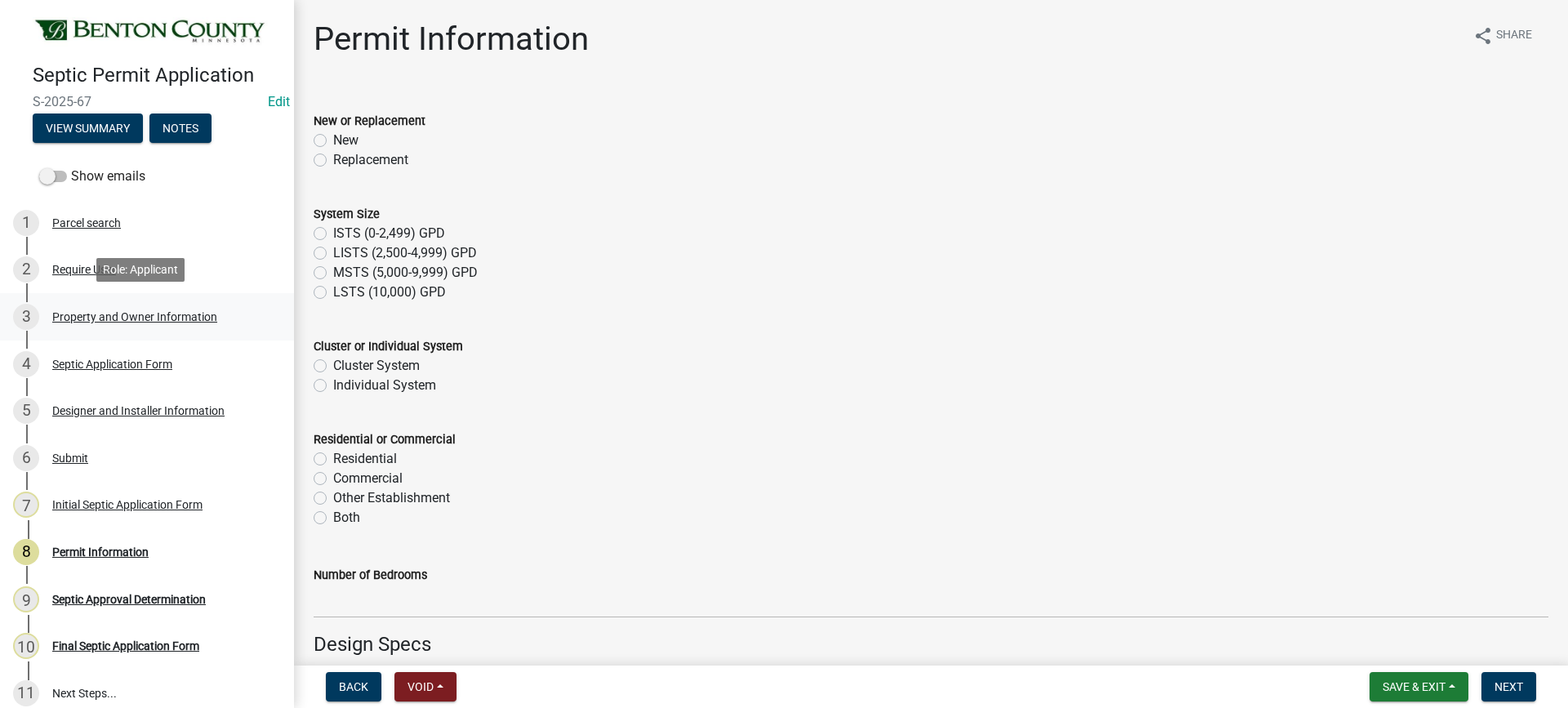
click at [88, 318] on div "Property and Owner Information" at bounding box center [134, 317] width 165 height 12
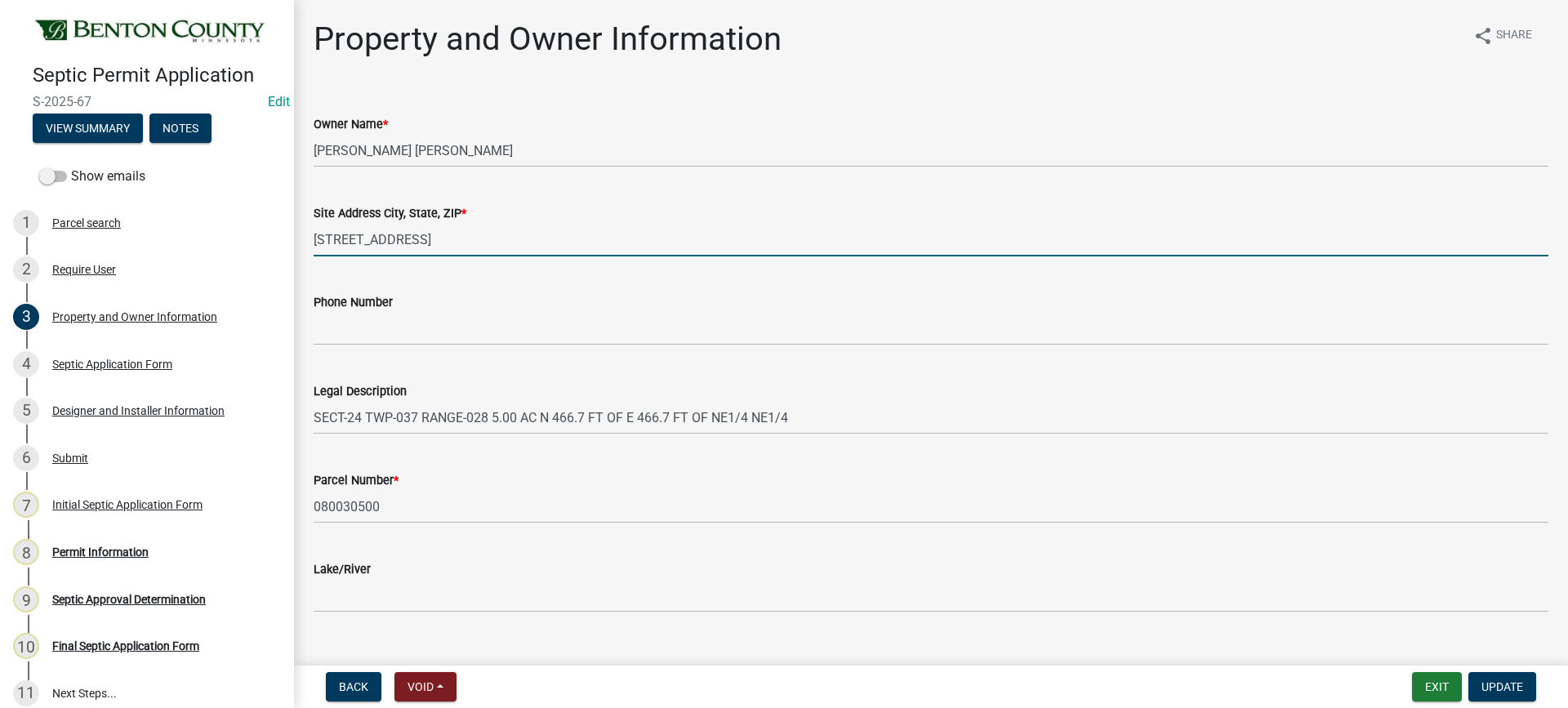
click at [546, 242] on input "19420 85TH ST NE" at bounding box center [931, 240] width 1235 height 34
type input "19420 85TH ST NE OAK PARK MN 56357"
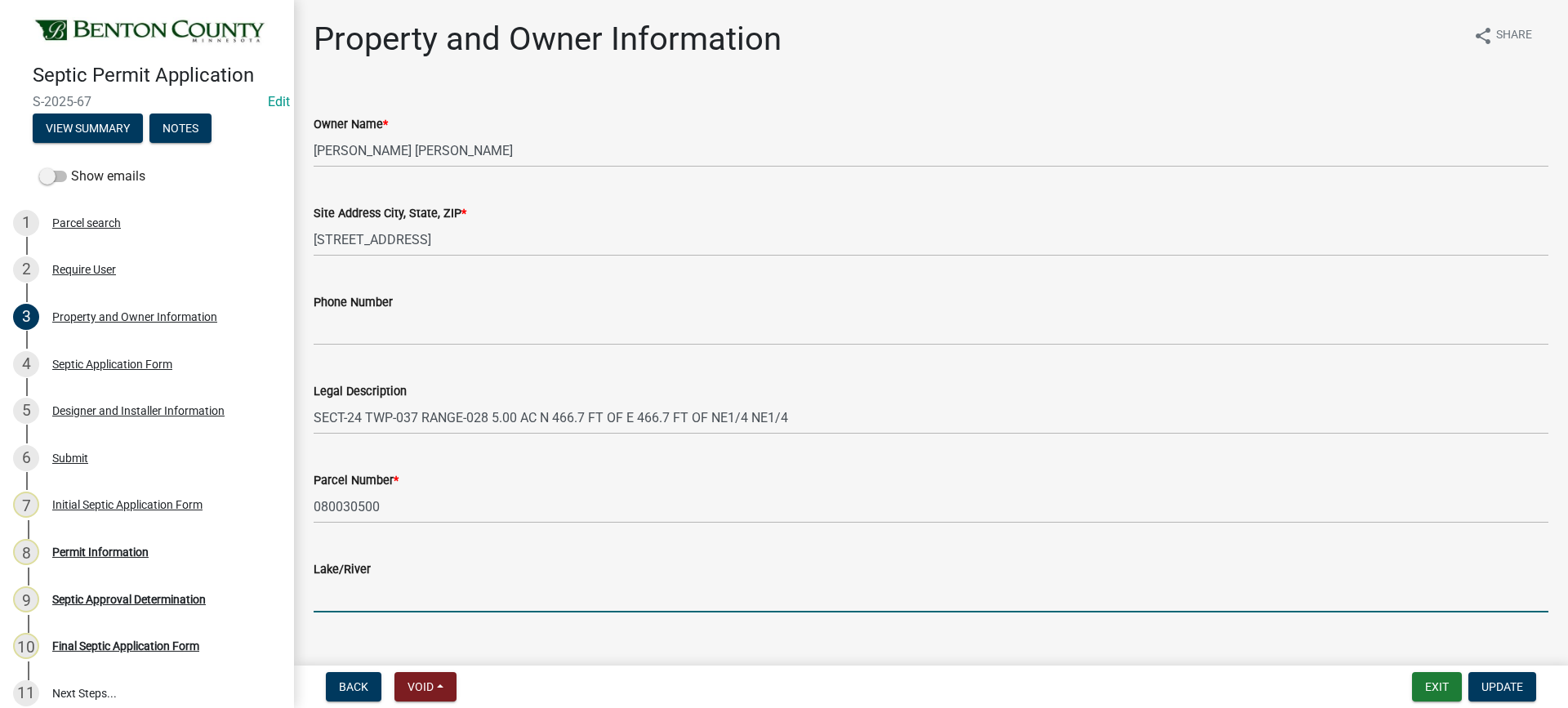
click at [403, 600] on input "Lake/River" at bounding box center [931, 596] width 1235 height 34
type input "N/A"
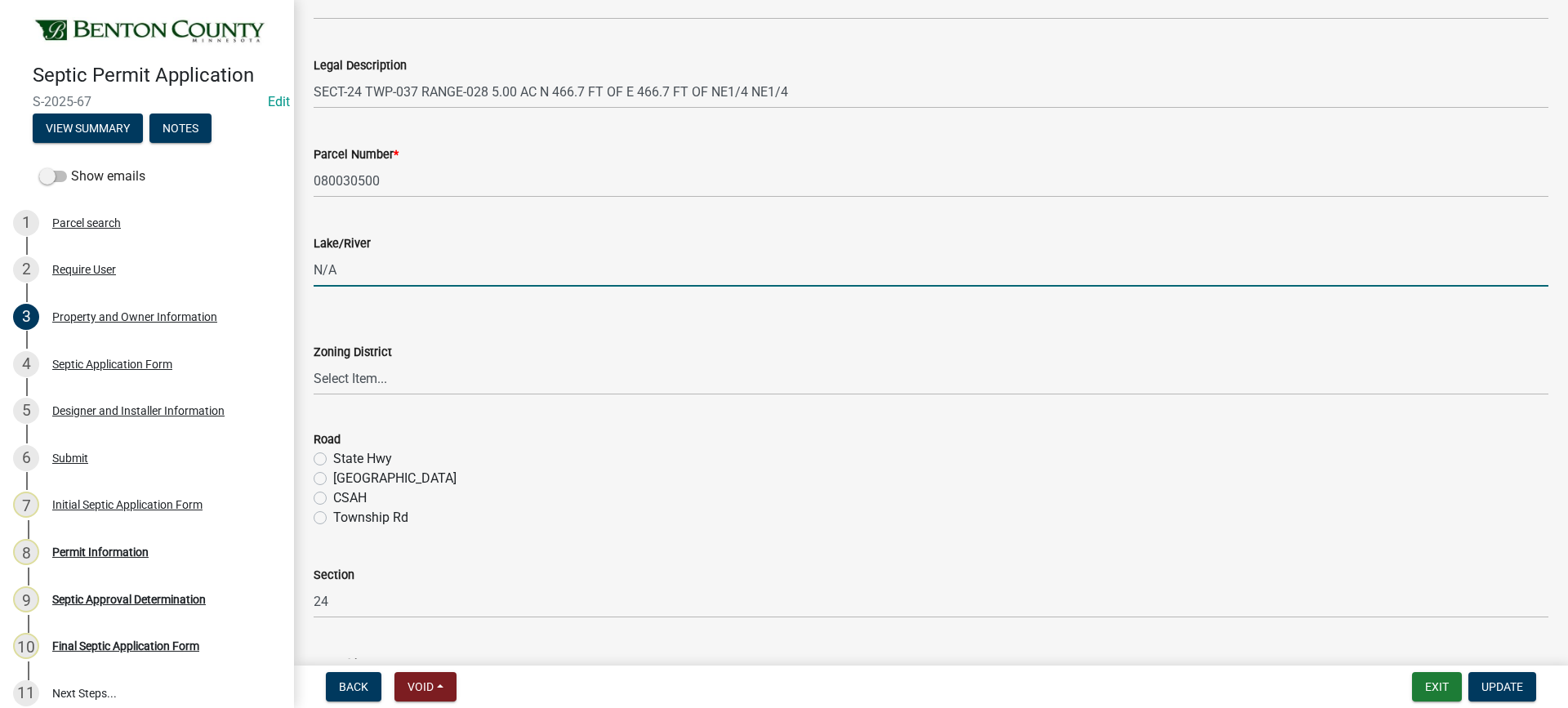
scroll to position [327, 0]
click at [362, 378] on select "Select Item... AG RA RES BUS IND ANNEX CITY" at bounding box center [931, 378] width 1235 height 34
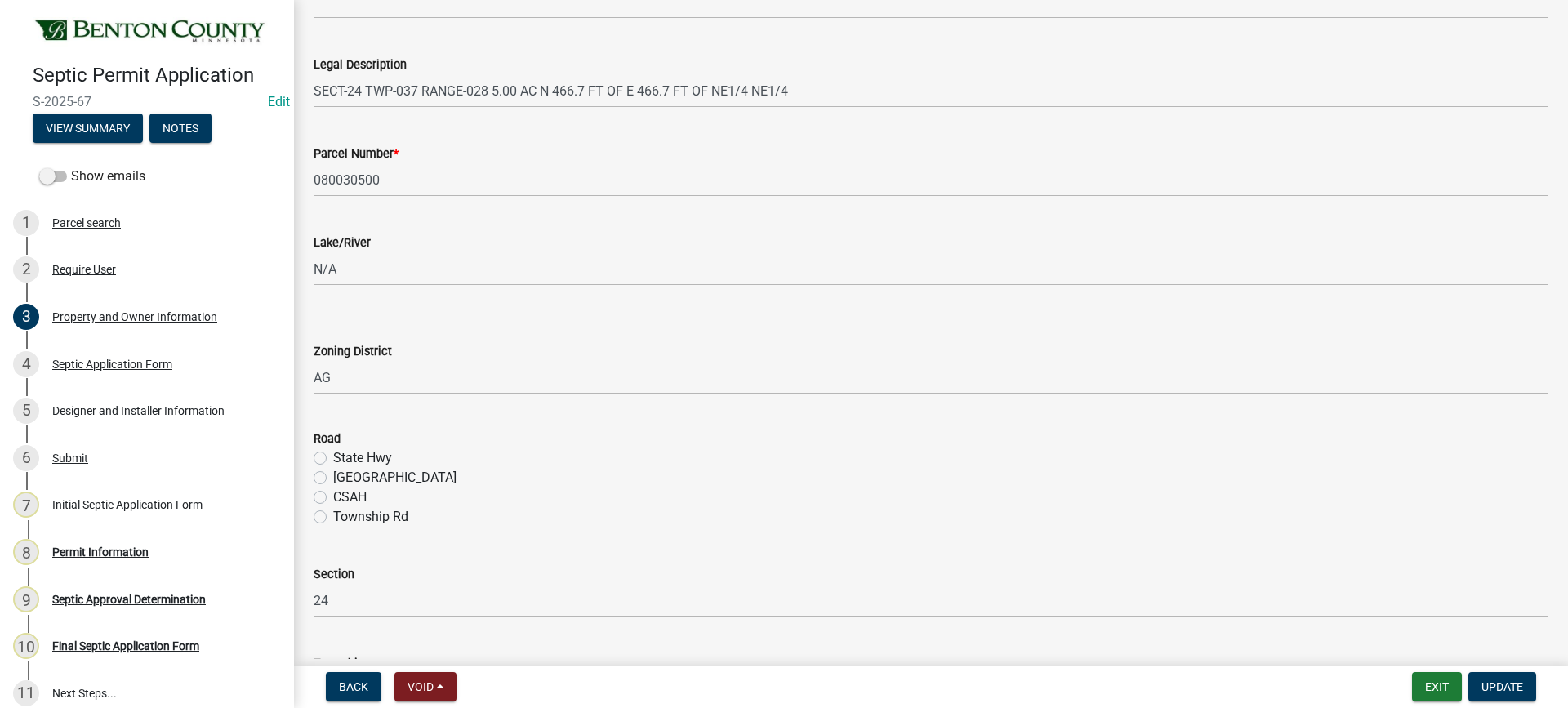
click at [313, 361] on select "Select Item... AG RA RES BUS IND ANNEX CITY" at bounding box center [931, 378] width 1235 height 34
select select "3dace726-2193-4b77-872b-2fbbc186c502"
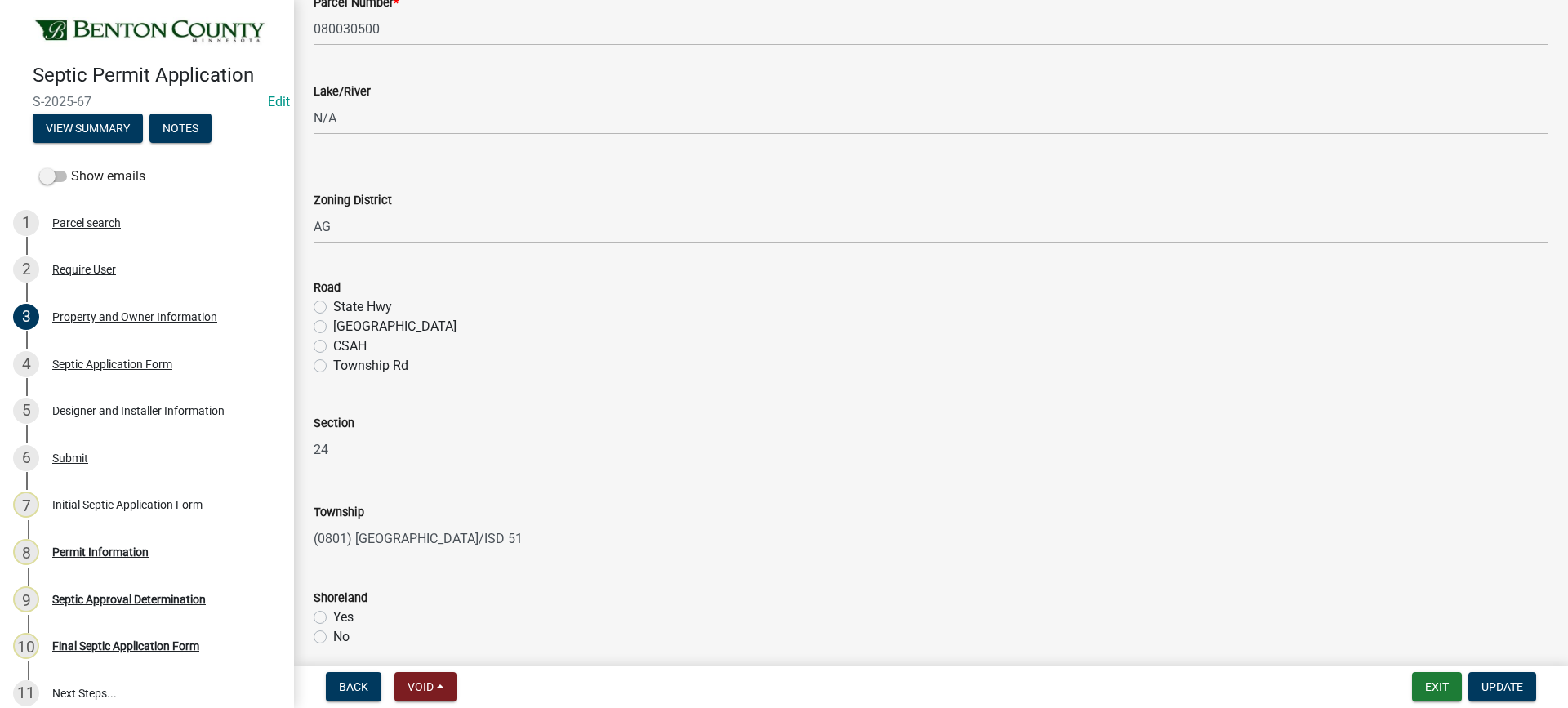
scroll to position [490, 0]
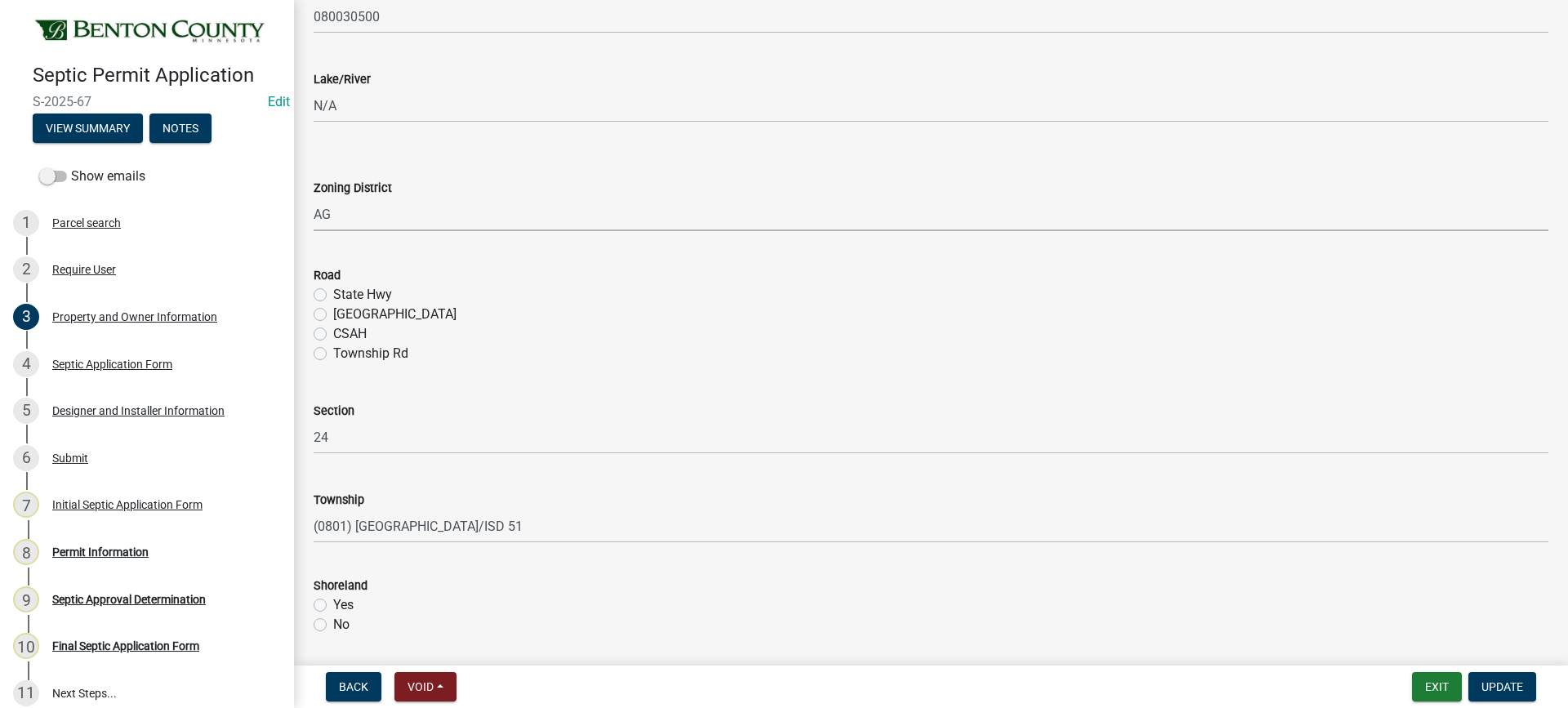
click at [333, 353] on label "Township Rd" at bounding box center [370, 353] width 75 height 19
click at [333, 353] on input "Township Rd" at bounding box center [338, 349] width 11 height 11
radio input "true"
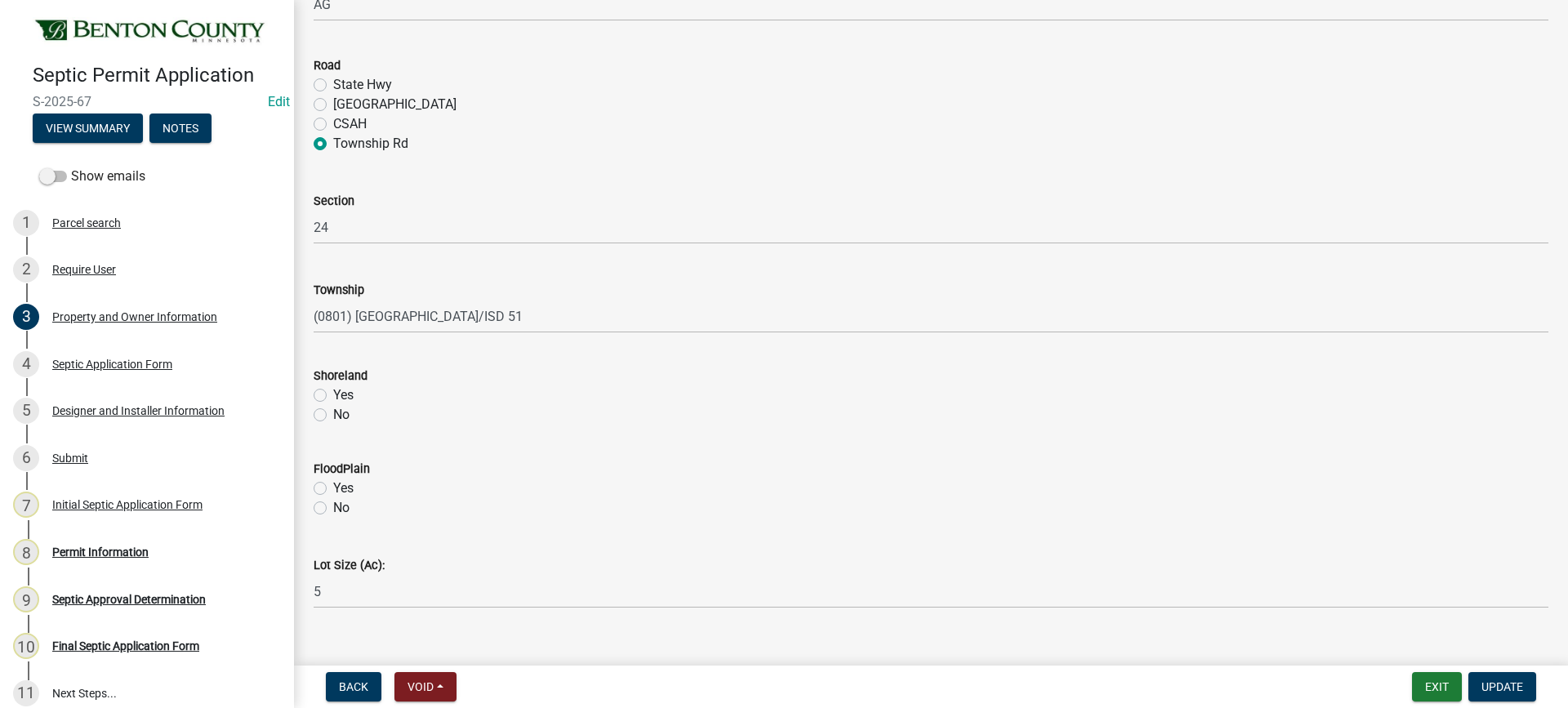
scroll to position [726, 0]
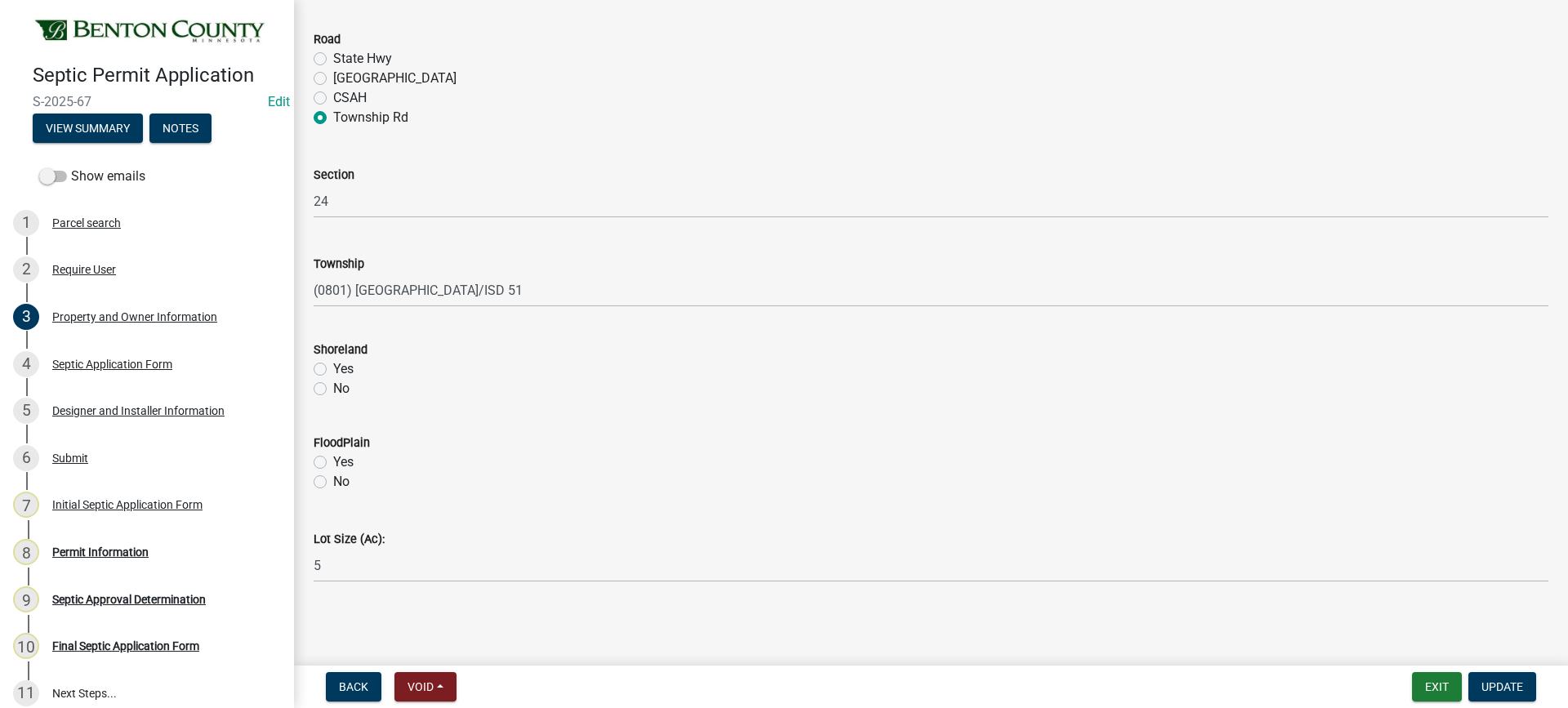
click at [333, 389] on label "No" at bounding box center [340, 389] width 16 height 19
click at [333, 389] on input "No" at bounding box center [338, 384] width 11 height 11
radio input "true"
click at [333, 482] on label "No" at bounding box center [340, 482] width 16 height 19
click at [333, 482] on input "No" at bounding box center [338, 477] width 11 height 11
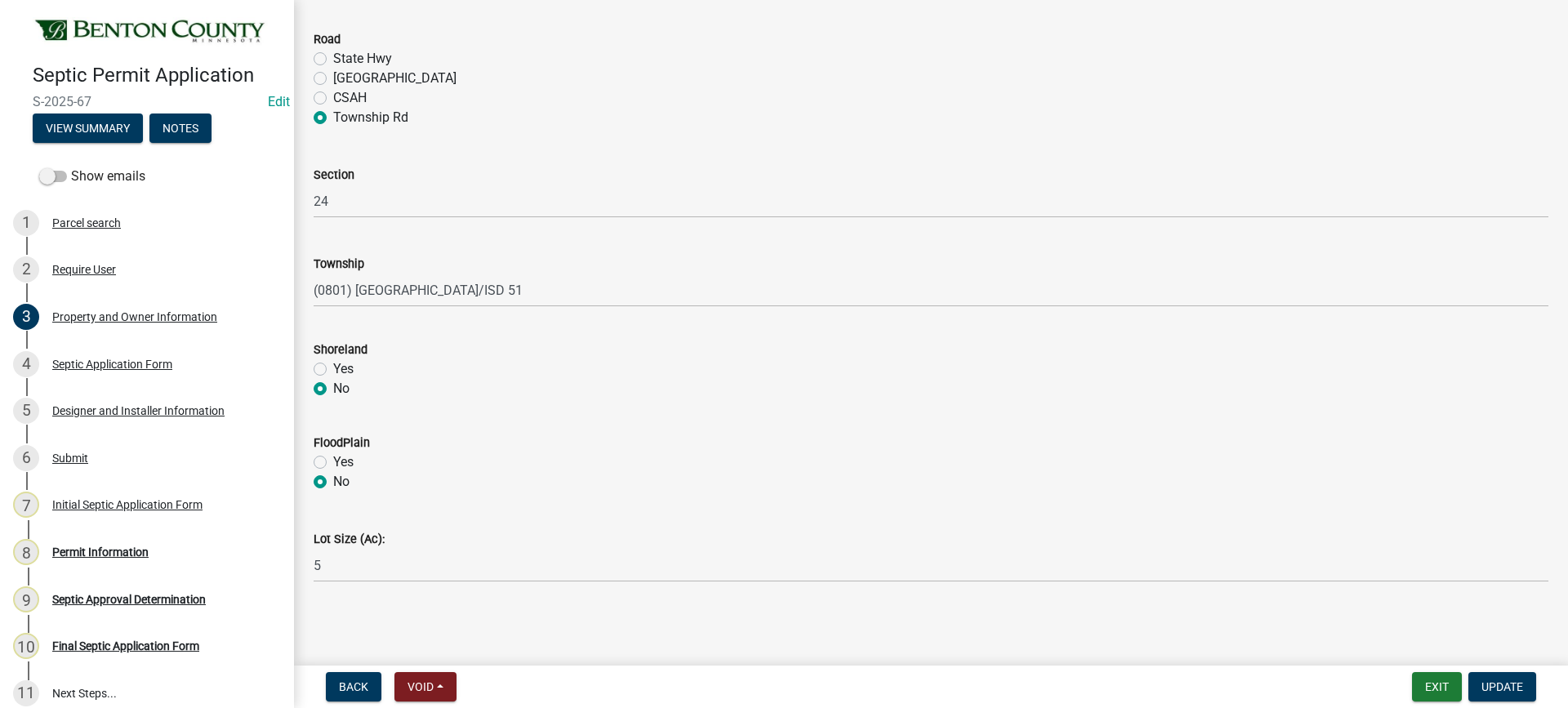
radio input "true"
click at [1494, 687] on span "Update" at bounding box center [1502, 686] width 41 height 13
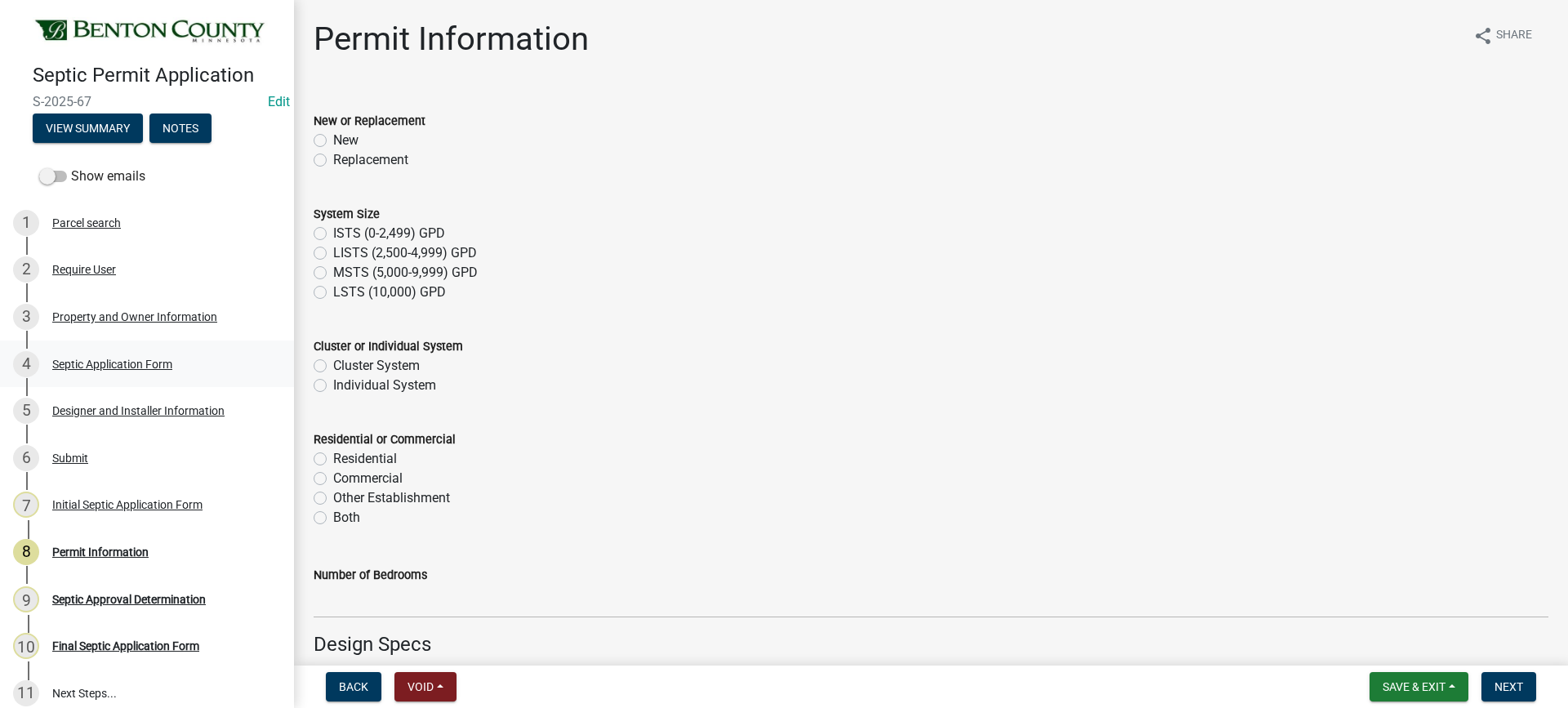
click at [139, 361] on div "Septic Application Form" at bounding box center [112, 364] width 120 height 12
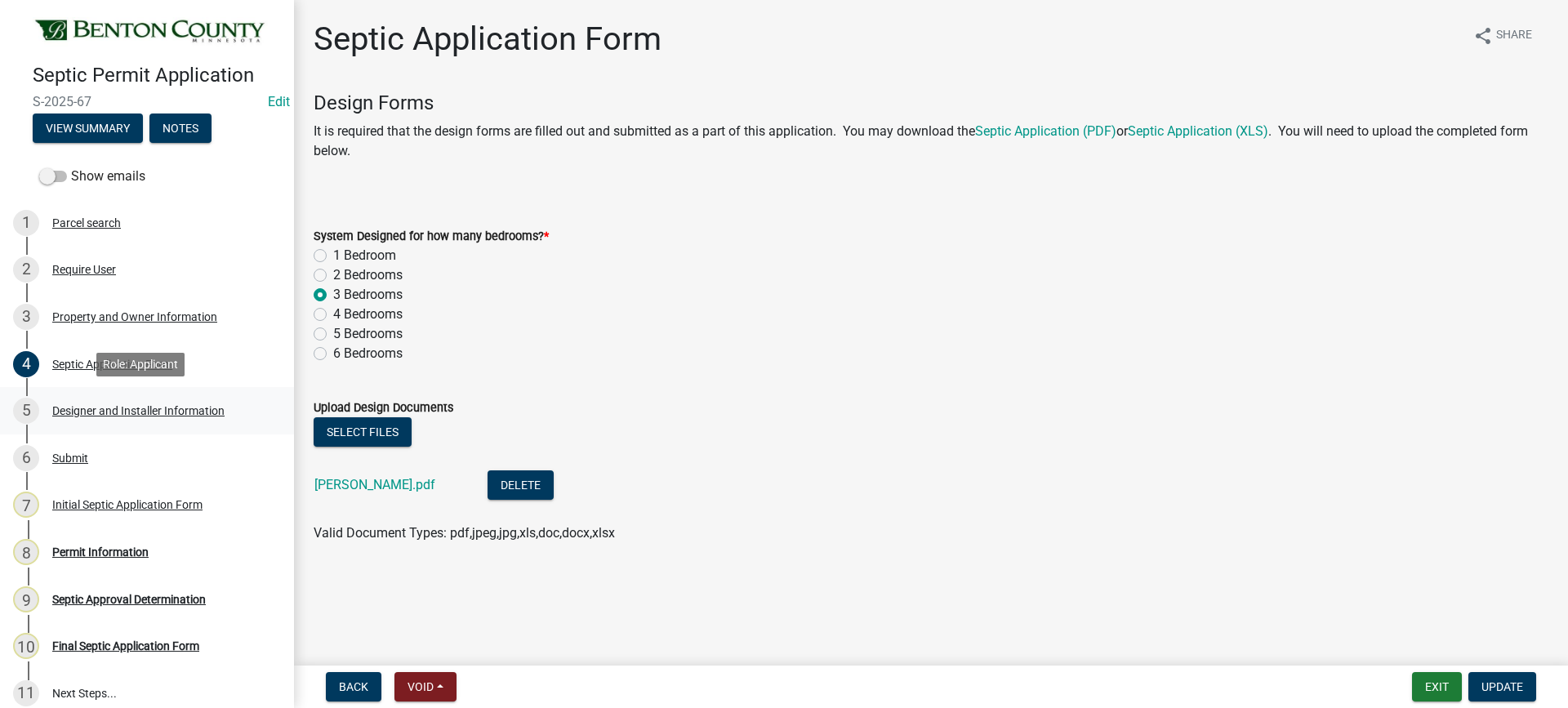
click at [128, 408] on div "Designer and Installer Information" at bounding box center [139, 411] width 172 height 12
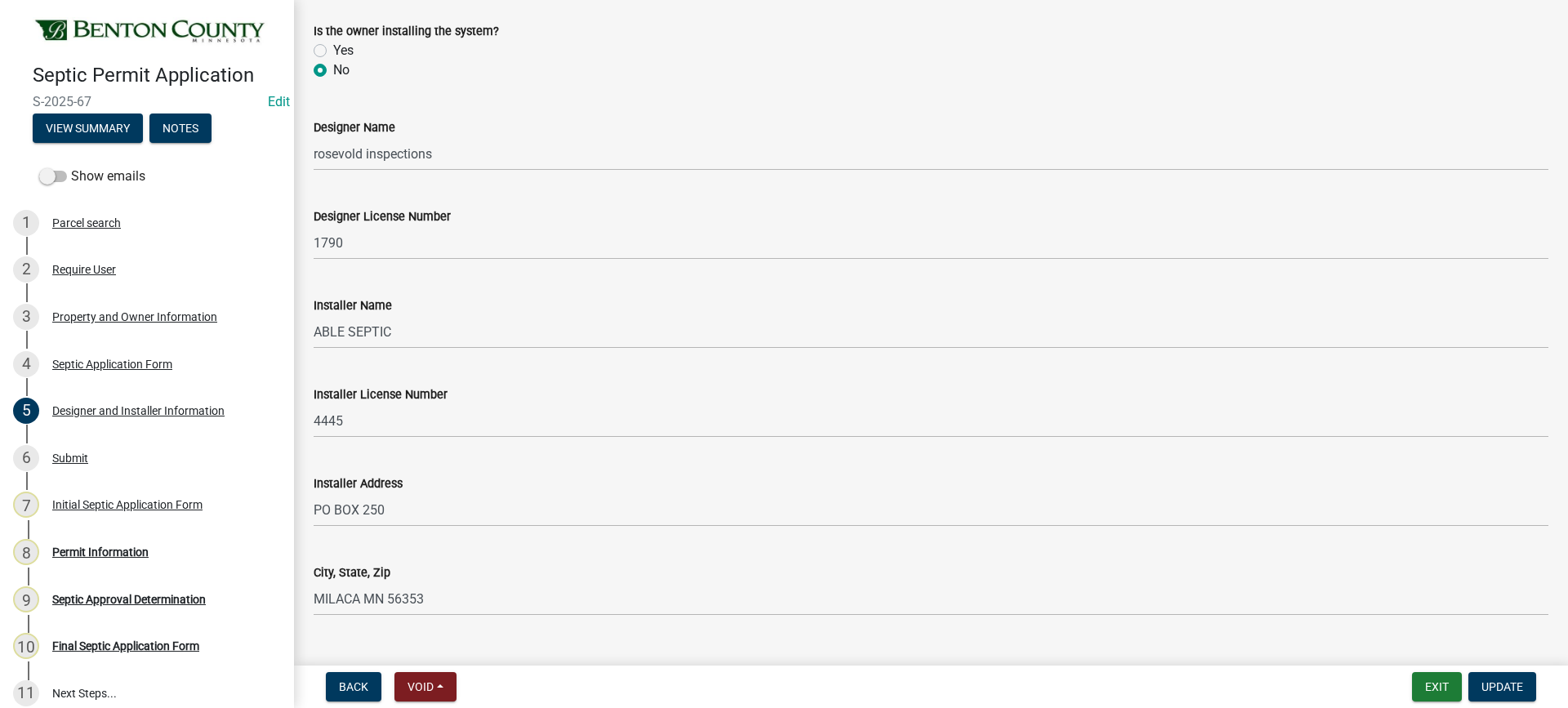
scroll to position [150, 0]
